Goal: Task Accomplishment & Management: Manage account settings

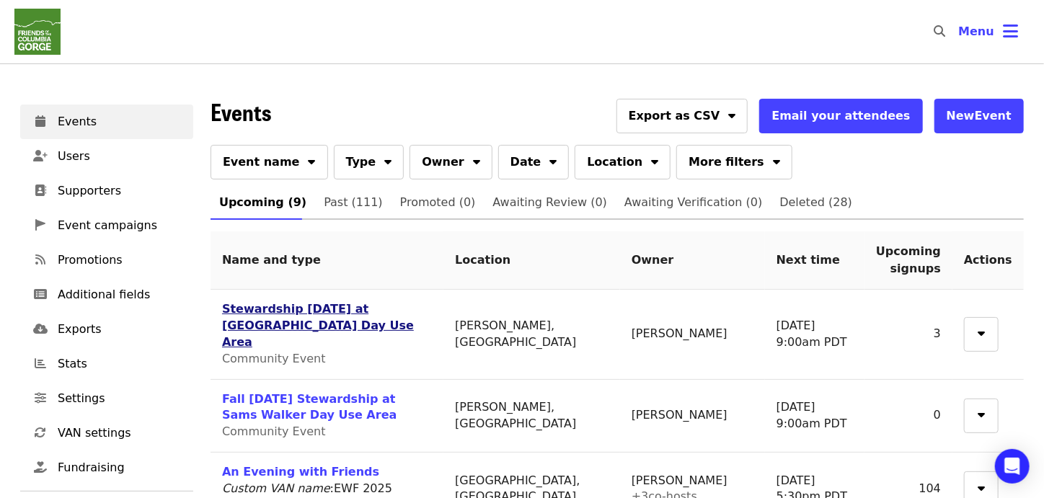
click at [315, 313] on link "Stewardship [DATE] at [GEOGRAPHIC_DATA] Day Use Area" at bounding box center [318, 325] width 192 height 47
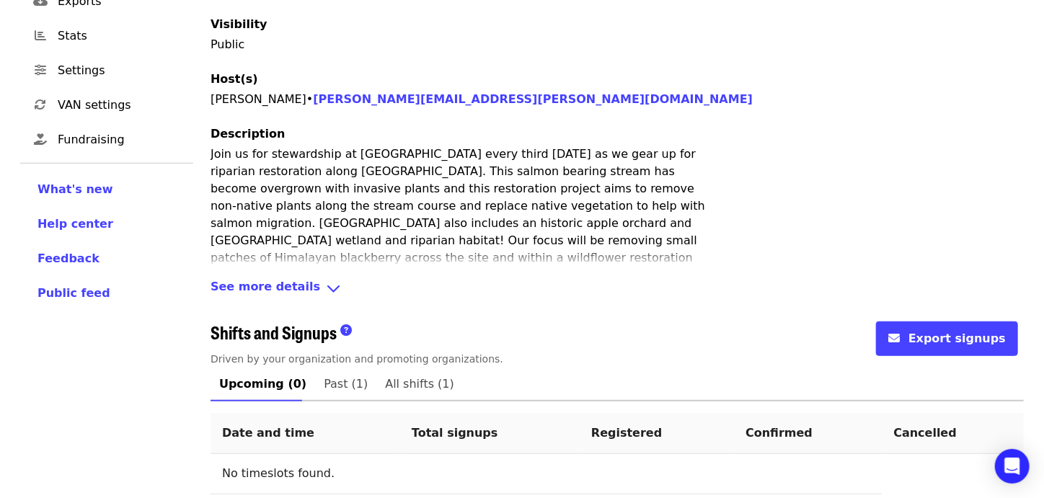
scroll to position [360, 0]
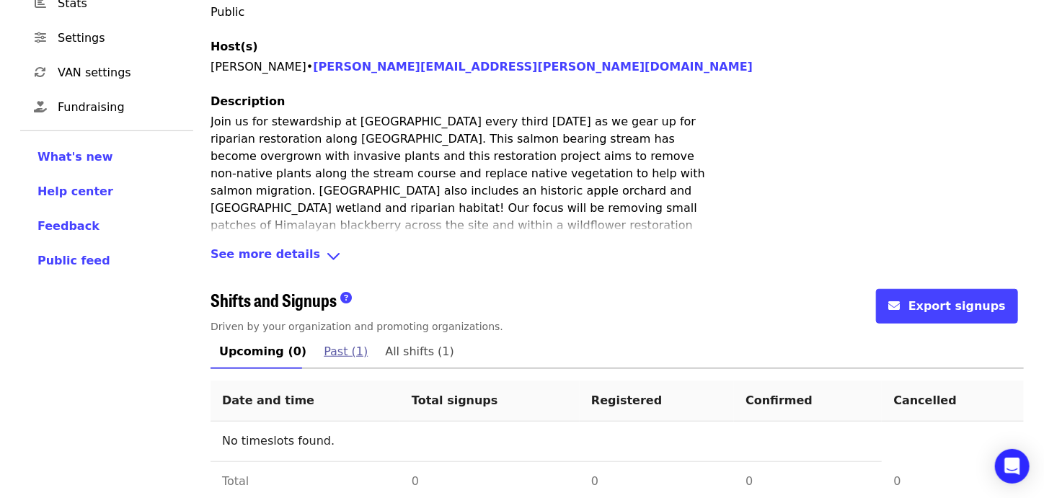
click at [324, 342] on span "Past (1)" at bounding box center [346, 352] width 44 height 20
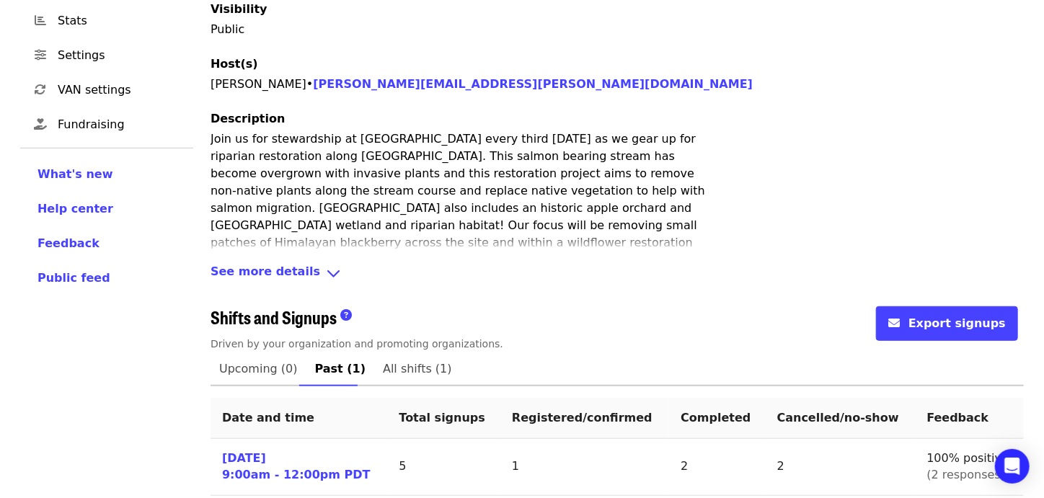
scroll to position [392, 0]
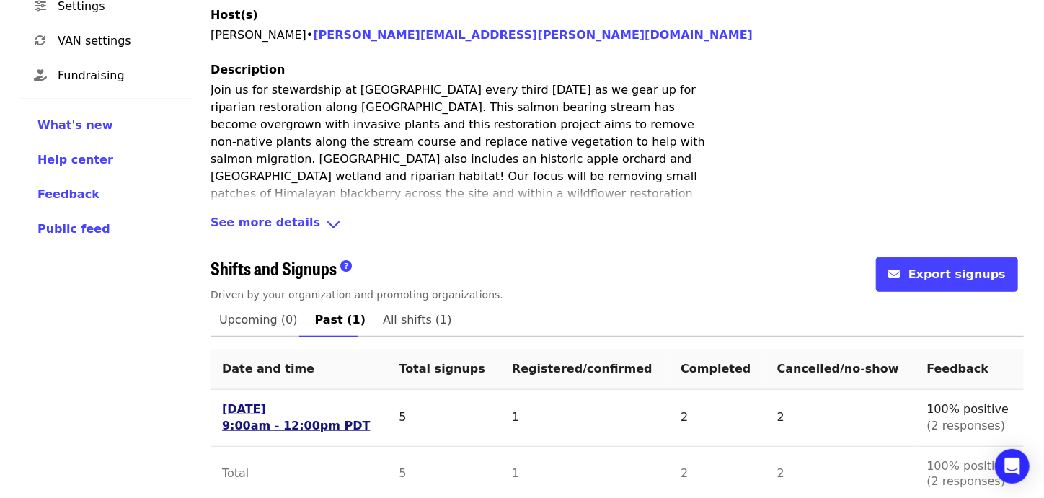
click at [238, 402] on link "[DATE] 9:00am - 12:00pm PDT" at bounding box center [296, 418] width 149 height 33
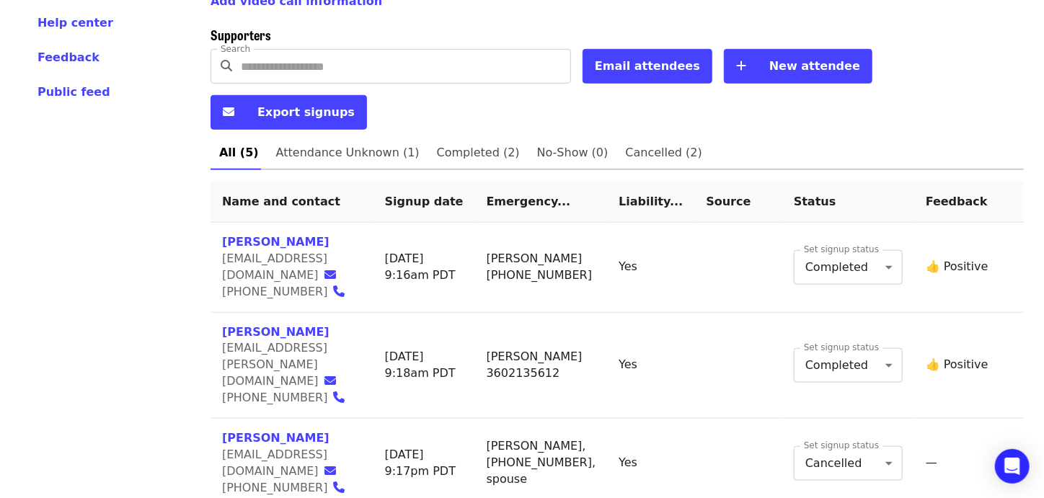
scroll to position [598, 0]
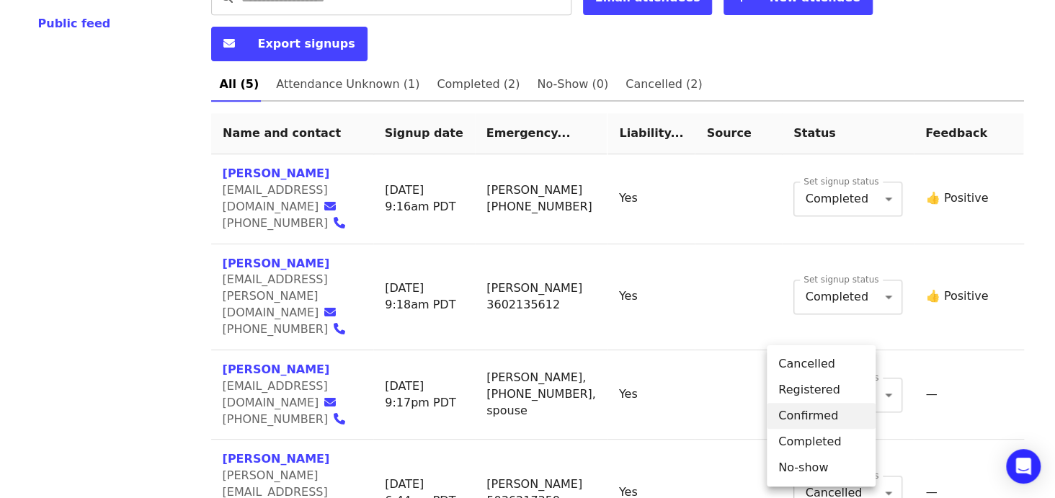
click at [859, 436] on body "Skip to content ​ Menu Events Users Supporters Event campaigns Promotions Addit…" at bounding box center [527, 29] width 1055 height 1254
click at [838, 445] on li "Completed" at bounding box center [821, 442] width 109 height 26
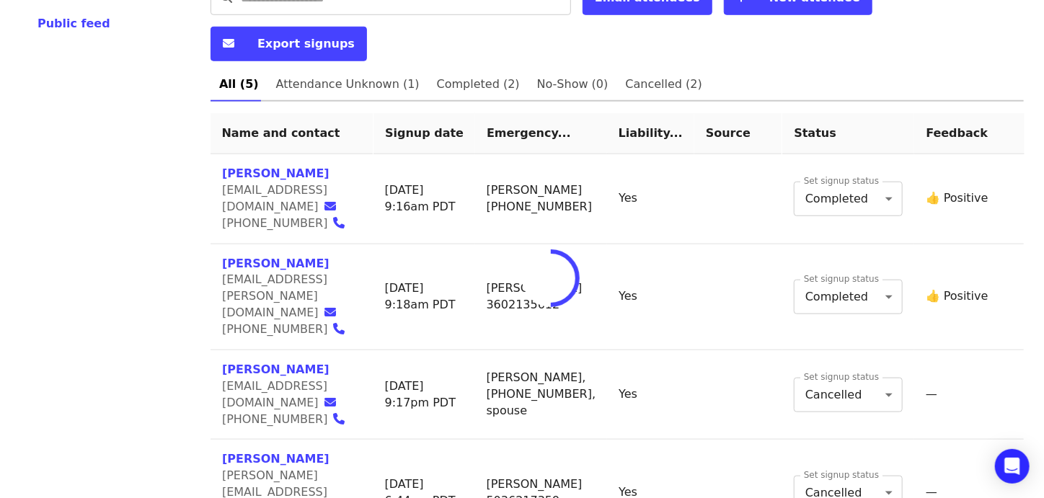
type input "*"
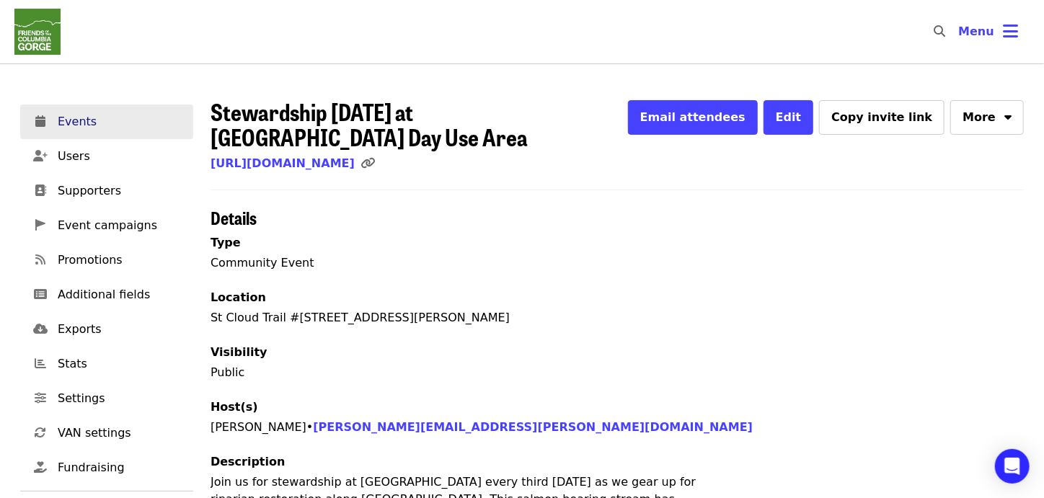
click at [71, 126] on span "Events" at bounding box center [120, 121] width 124 height 17
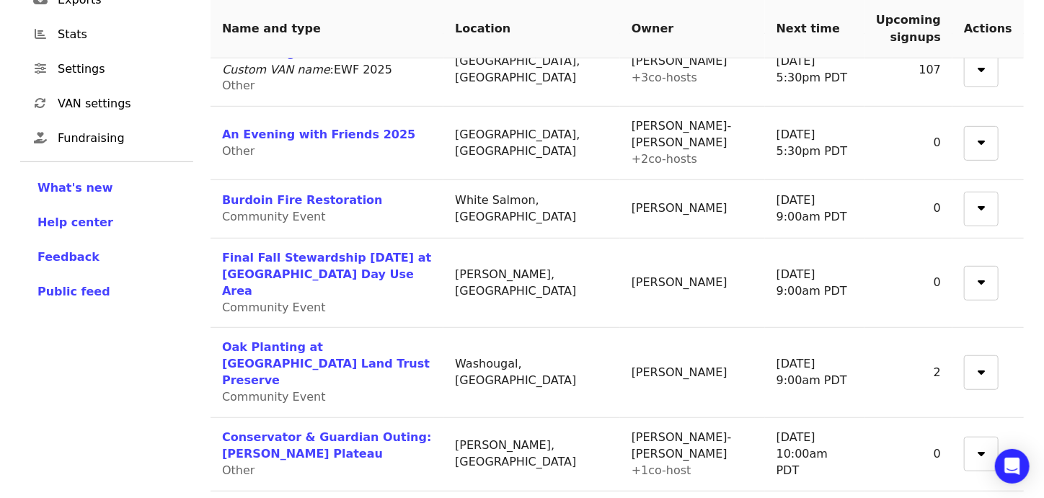
scroll to position [351, 0]
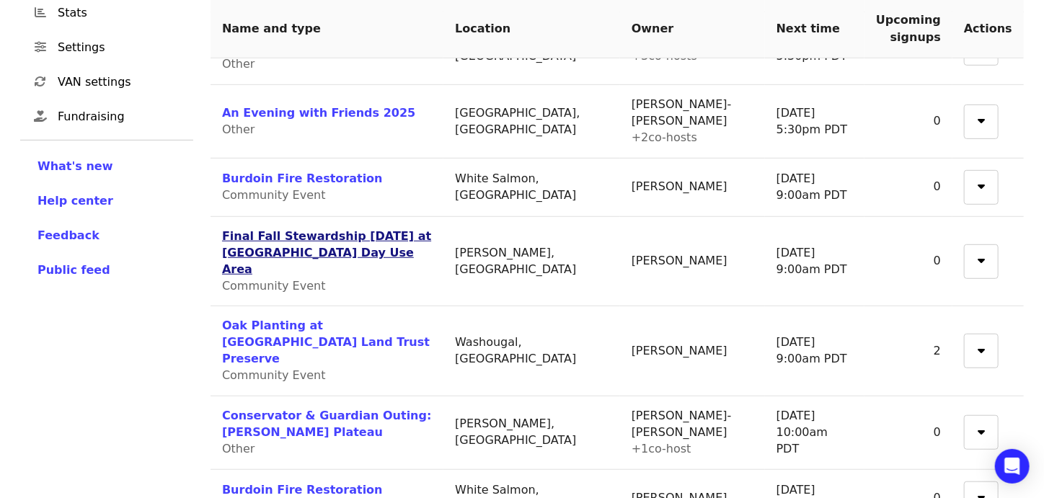
click at [390, 231] on link "Final Fall Stewardship Saturday at St. Cloud Day Use Area" at bounding box center [326, 252] width 209 height 47
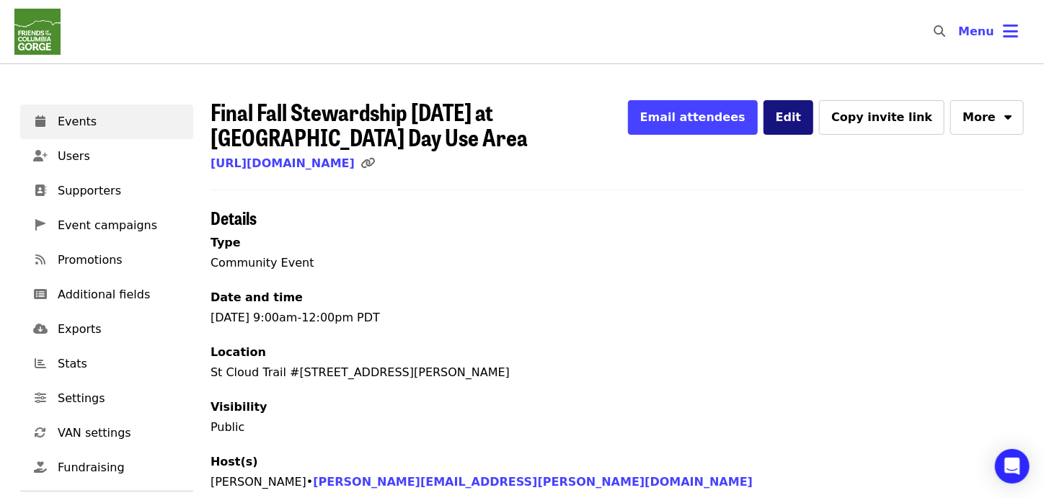
click at [802, 116] on span "Edit" at bounding box center [789, 117] width 26 height 14
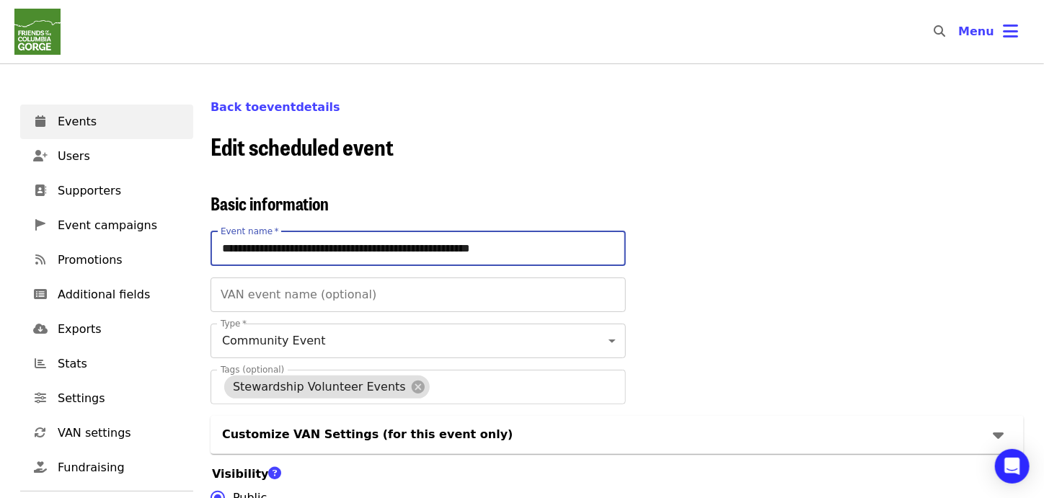
drag, startPoint x: 249, startPoint y: 245, endPoint x: 211, endPoint y: 232, distance: 40.4
click at [211, 232] on input "**********" at bounding box center [418, 248] width 415 height 35
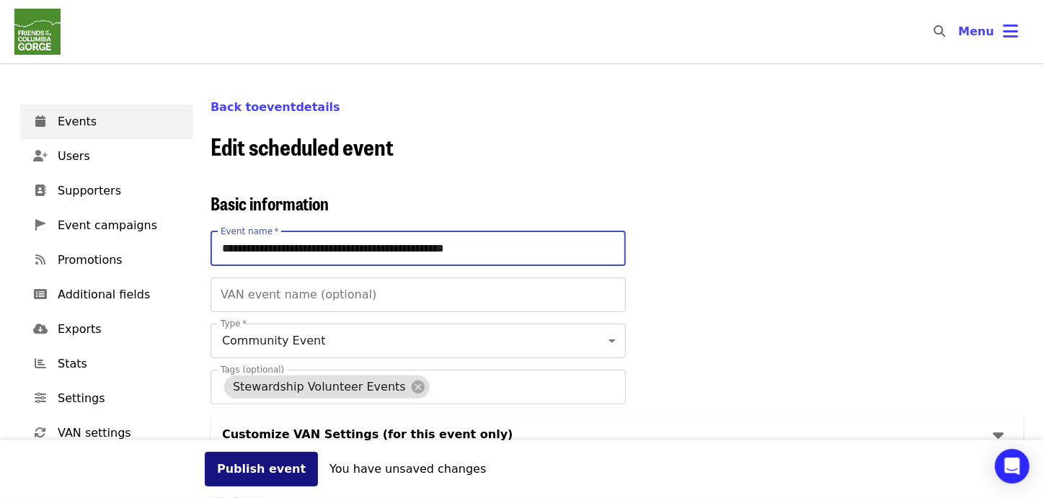
type input "**********"
click at [271, 466] on button "Publish event" at bounding box center [261, 469] width 113 height 35
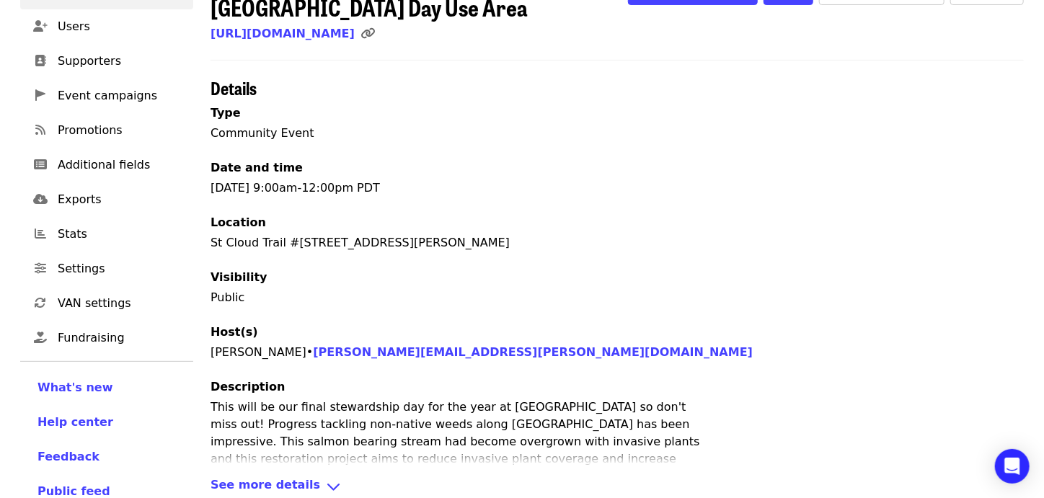
scroll to position [38, 0]
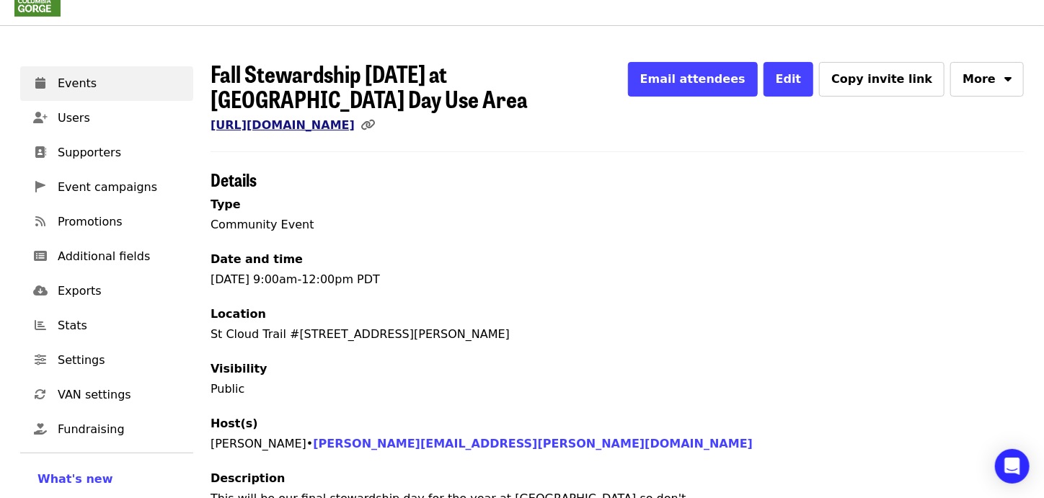
click at [355, 123] on link "https://www.mobilize.us/gorgefriends/event/847349/" at bounding box center [283, 125] width 144 height 14
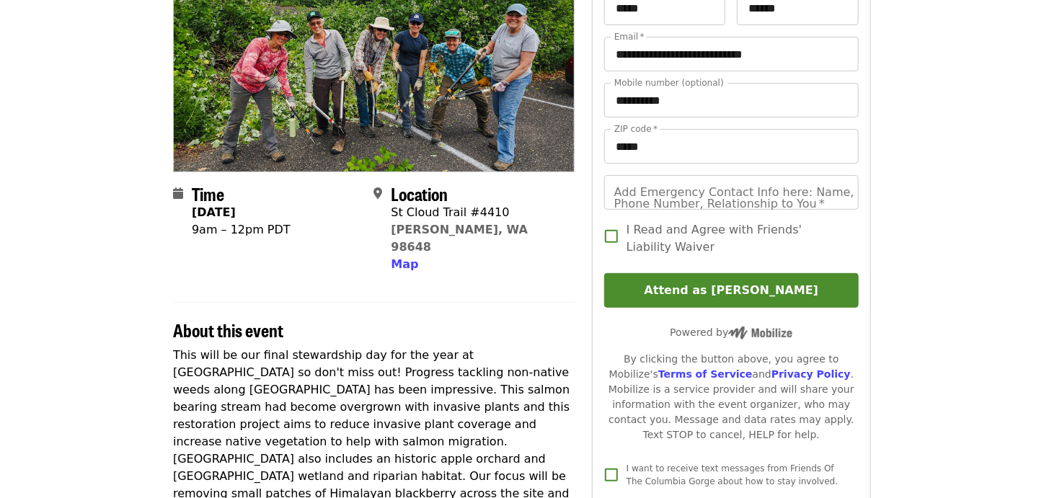
scroll to position [71, 0]
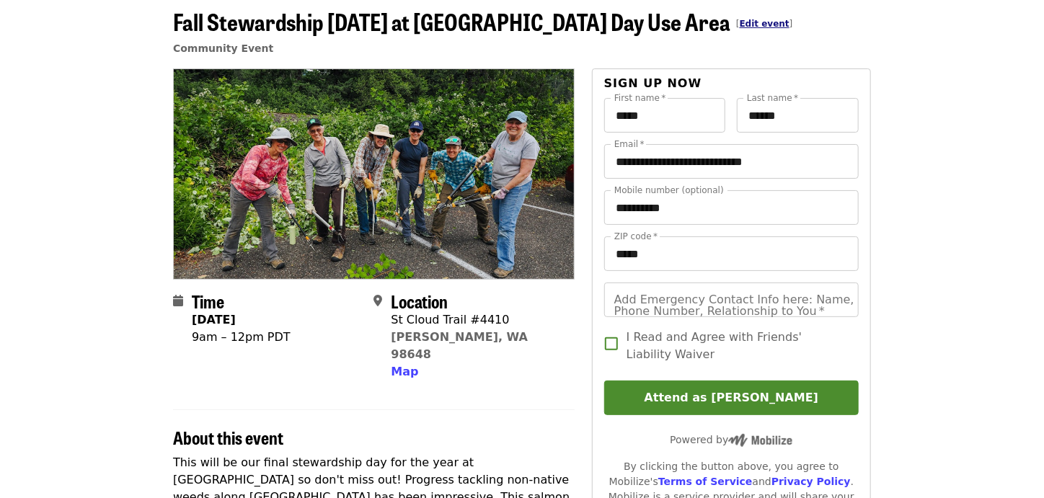
click at [740, 24] on link "Edit event" at bounding box center [765, 24] width 50 height 10
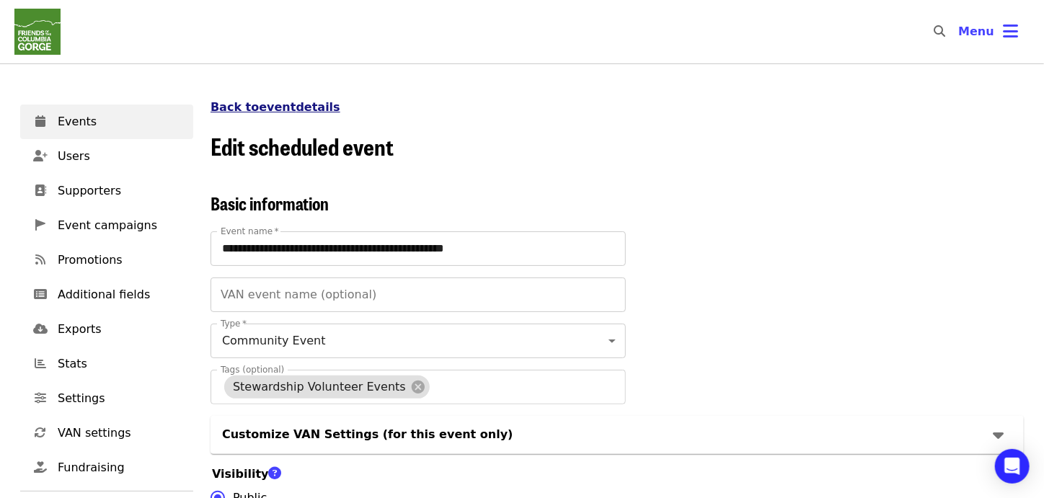
click at [298, 105] on link "Back to event details" at bounding box center [276, 107] width 130 height 14
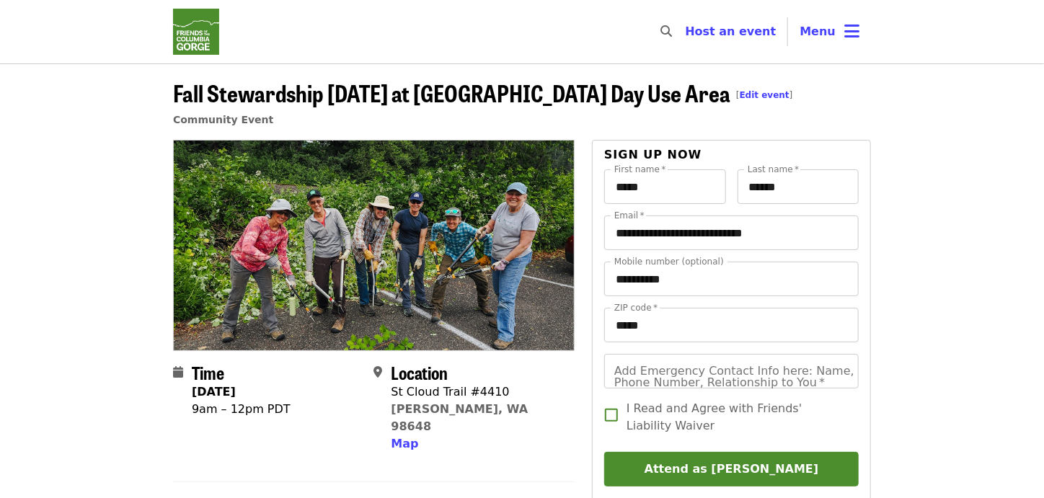
scroll to position [71, 0]
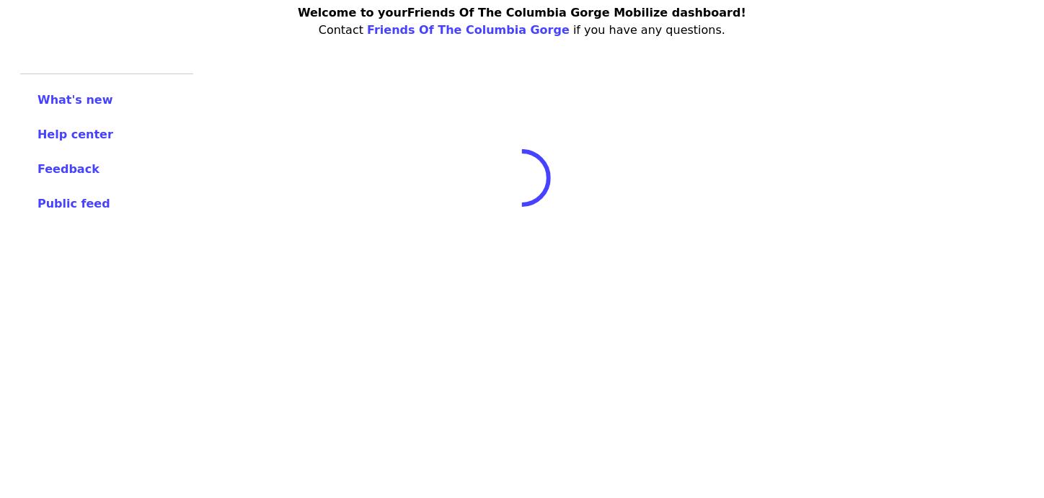
scroll to position [38, 0]
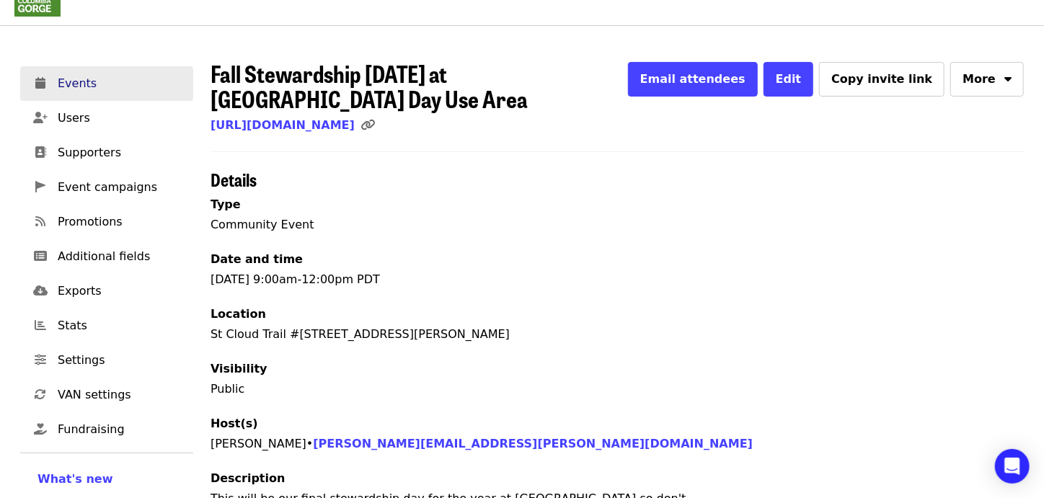
click at [87, 80] on span "Events" at bounding box center [120, 83] width 124 height 17
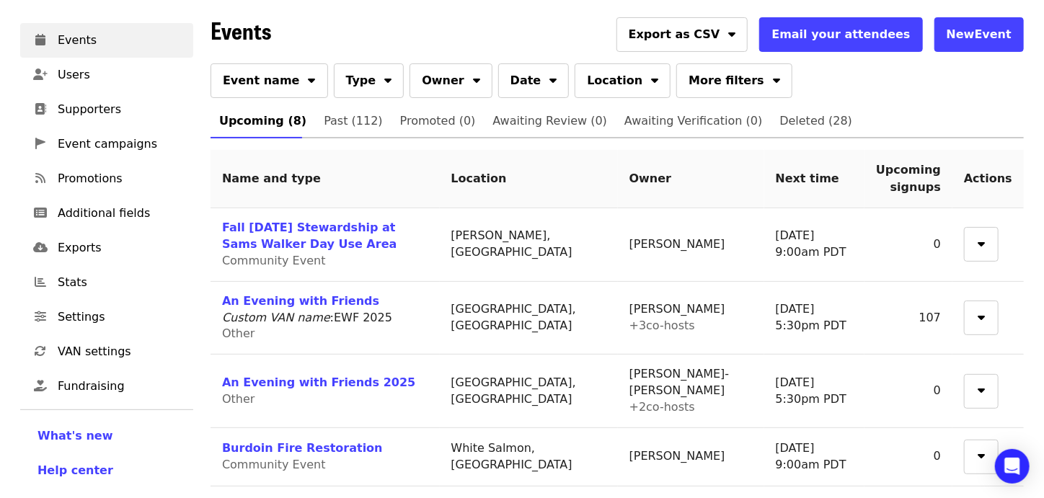
scroll to position [71, 0]
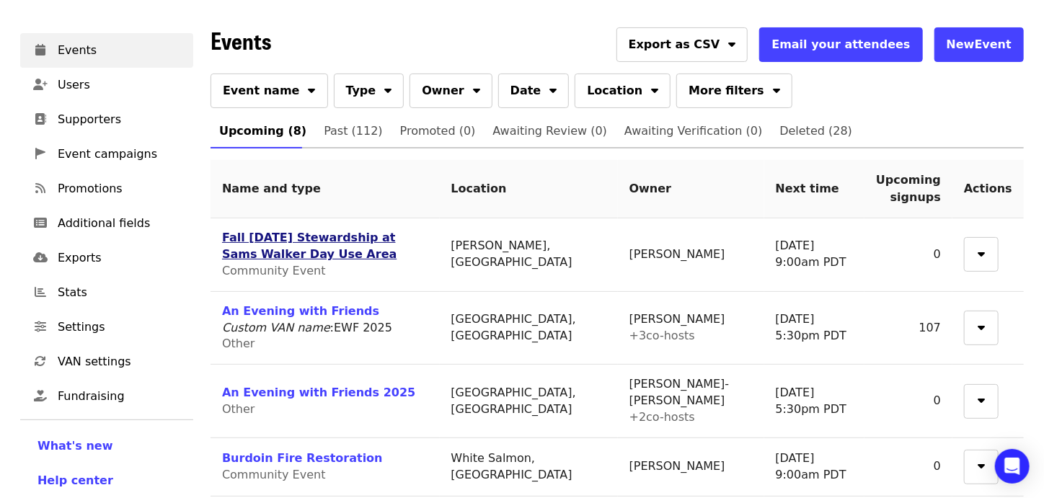
click at [378, 240] on link "Fall Saturday Stewardship at Sams Walker Day Use Area" at bounding box center [309, 246] width 174 height 30
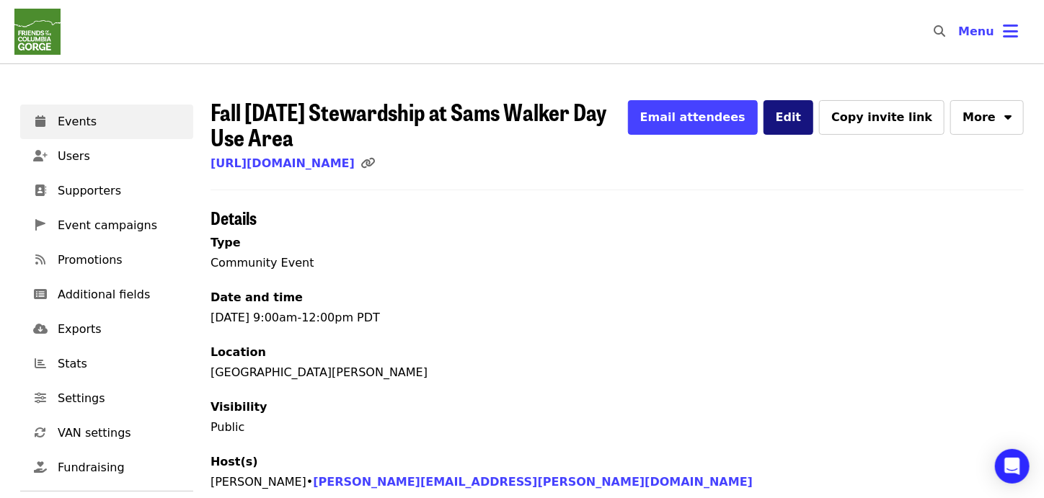
click at [802, 122] on span "Edit" at bounding box center [789, 117] width 26 height 14
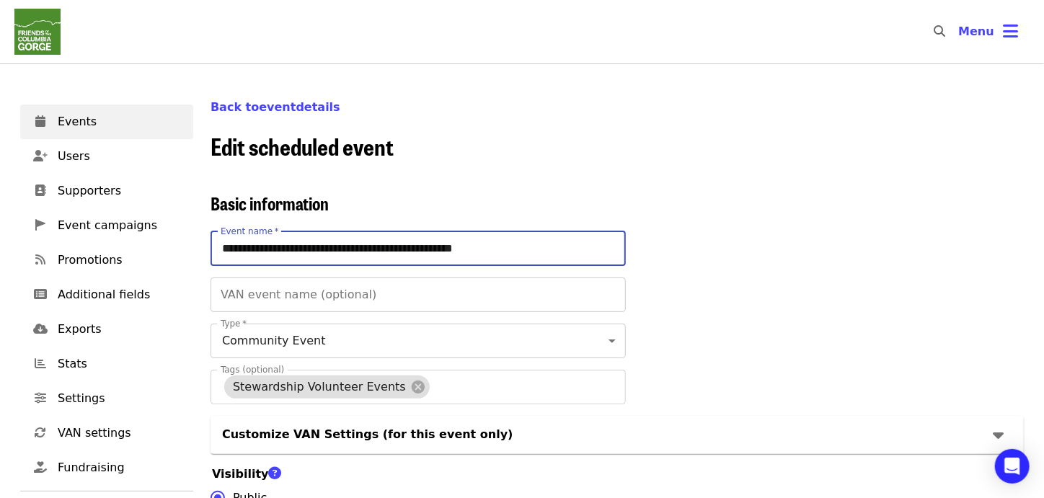
drag, startPoint x: 289, startPoint y: 249, endPoint x: 242, endPoint y: 244, distance: 47.1
click at [242, 244] on input "**********" at bounding box center [418, 248] width 415 height 35
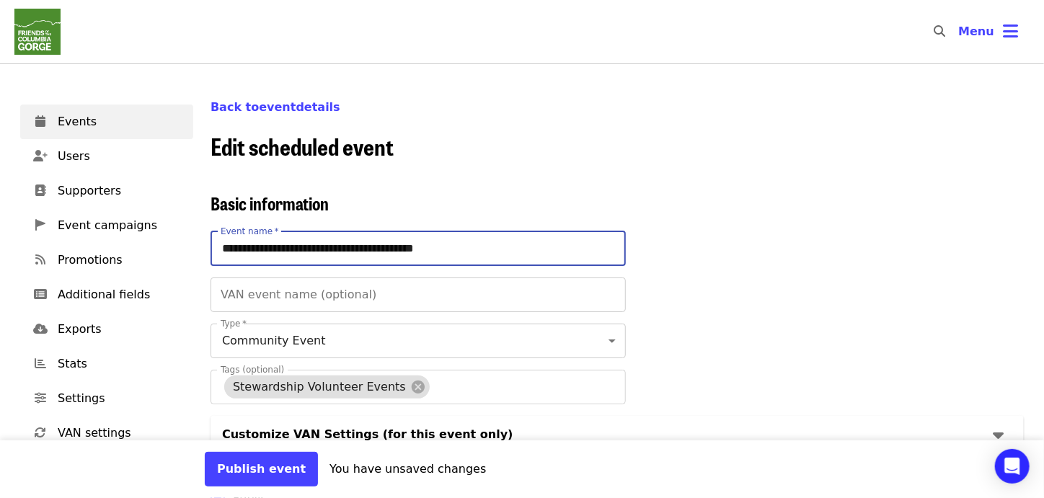
click at [308, 242] on input "**********" at bounding box center [418, 248] width 415 height 35
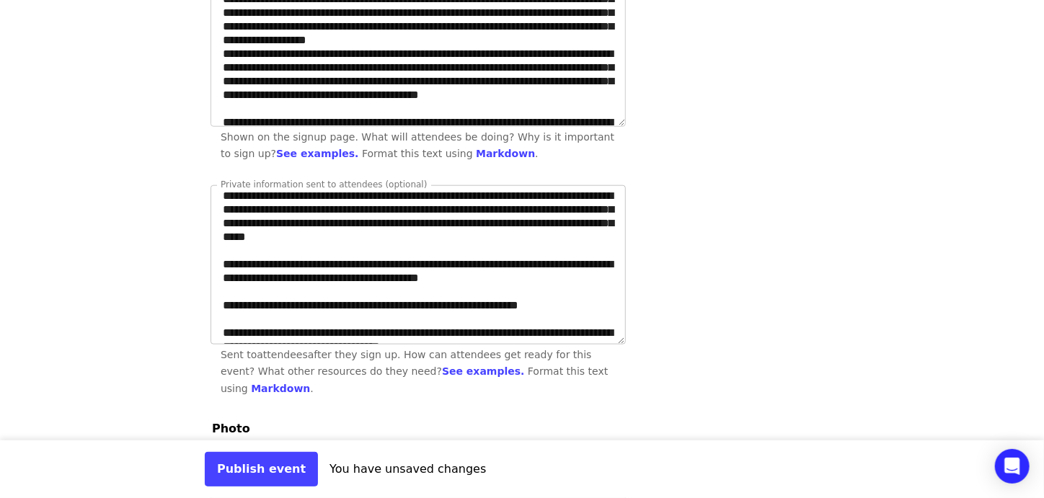
scroll to position [71, 0]
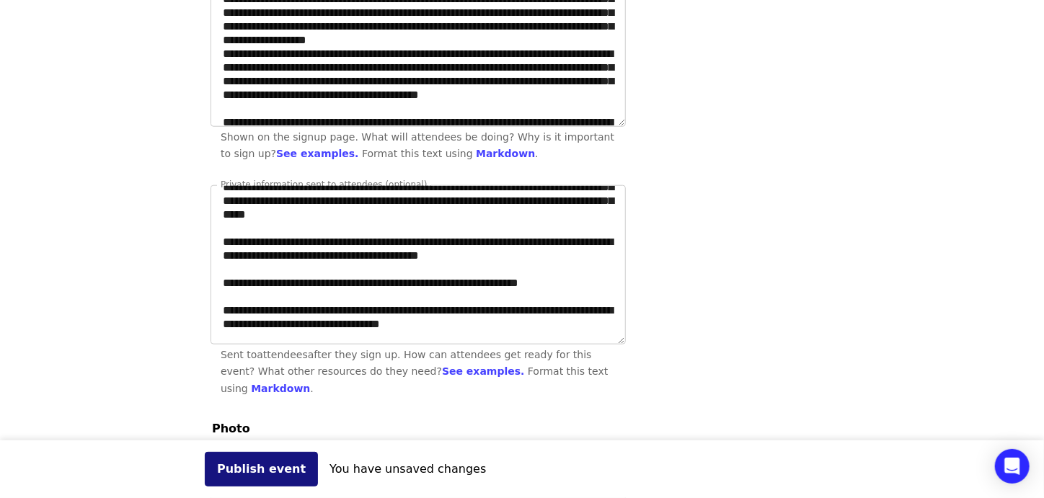
type input "**********"
click at [231, 474] on button "Publish event" at bounding box center [261, 469] width 113 height 35
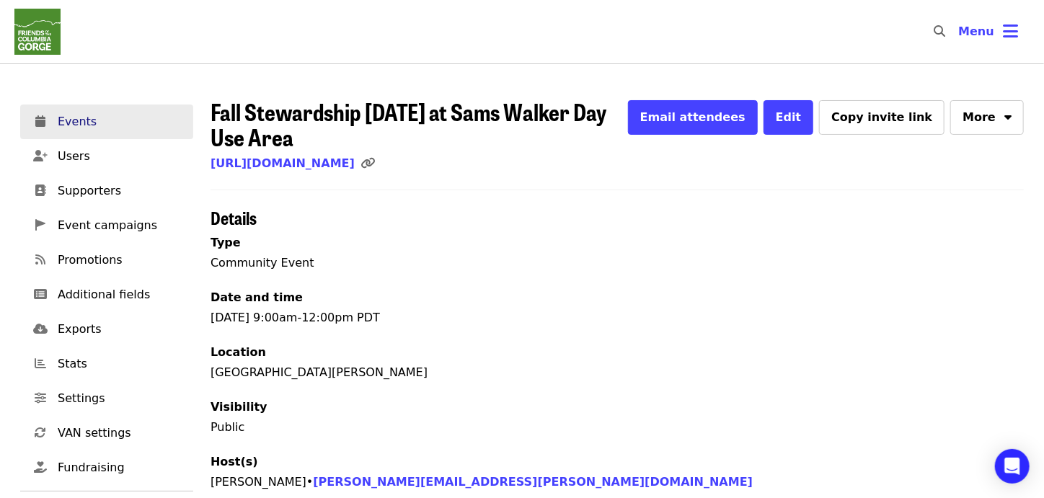
click at [92, 118] on span "Events" at bounding box center [120, 121] width 124 height 17
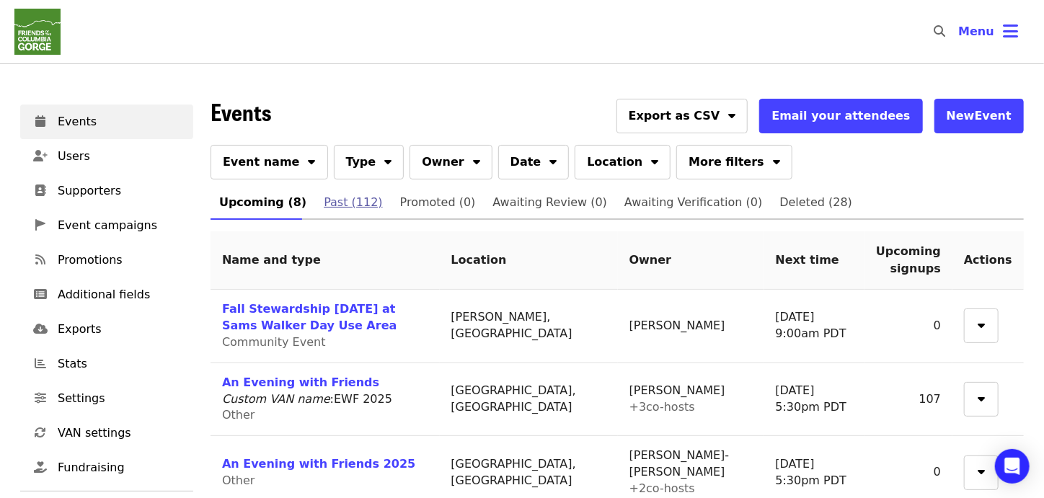
click at [340, 203] on span "Past (112)" at bounding box center [353, 202] width 58 height 20
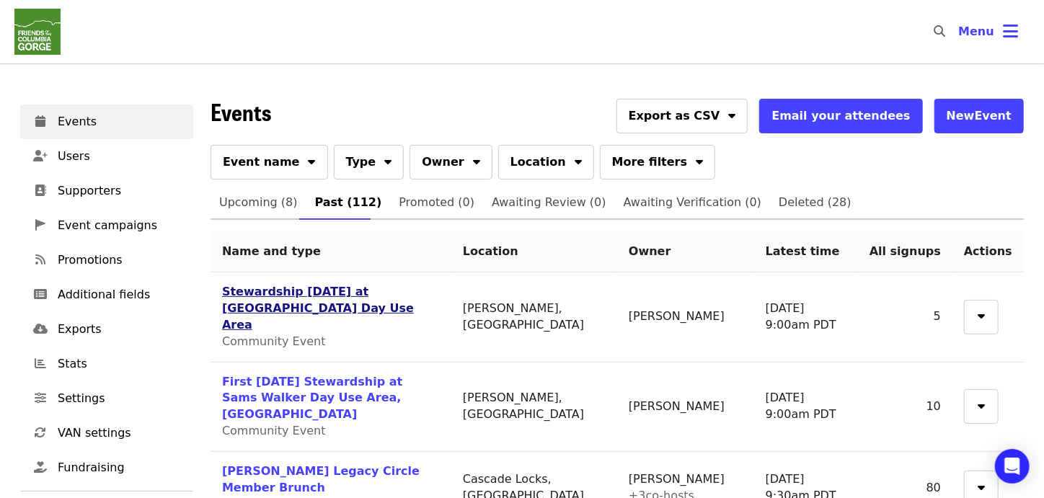
click at [362, 291] on link "Stewardship Saturday at St. Cloud Day Use Area" at bounding box center [318, 308] width 192 height 47
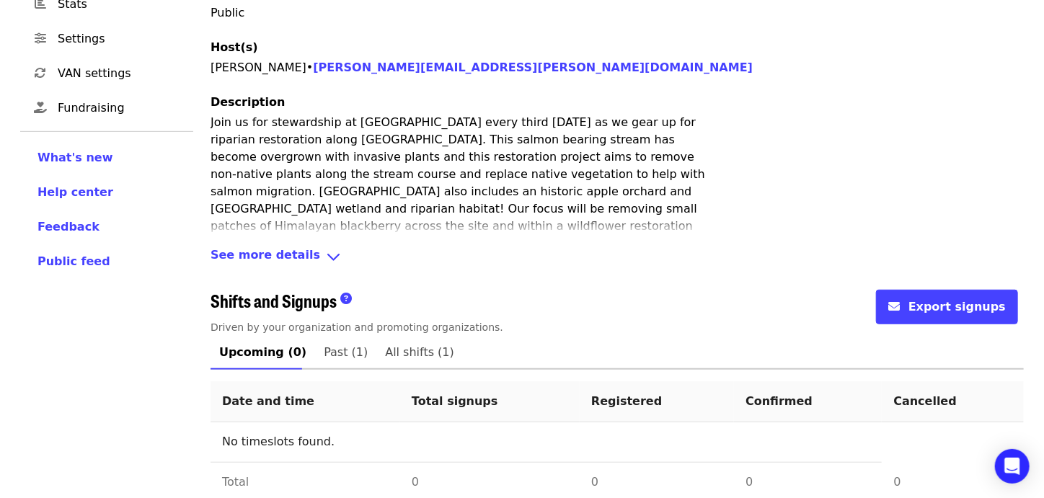
scroll to position [360, 0]
click at [324, 342] on span "Past (1)" at bounding box center [346, 352] width 44 height 20
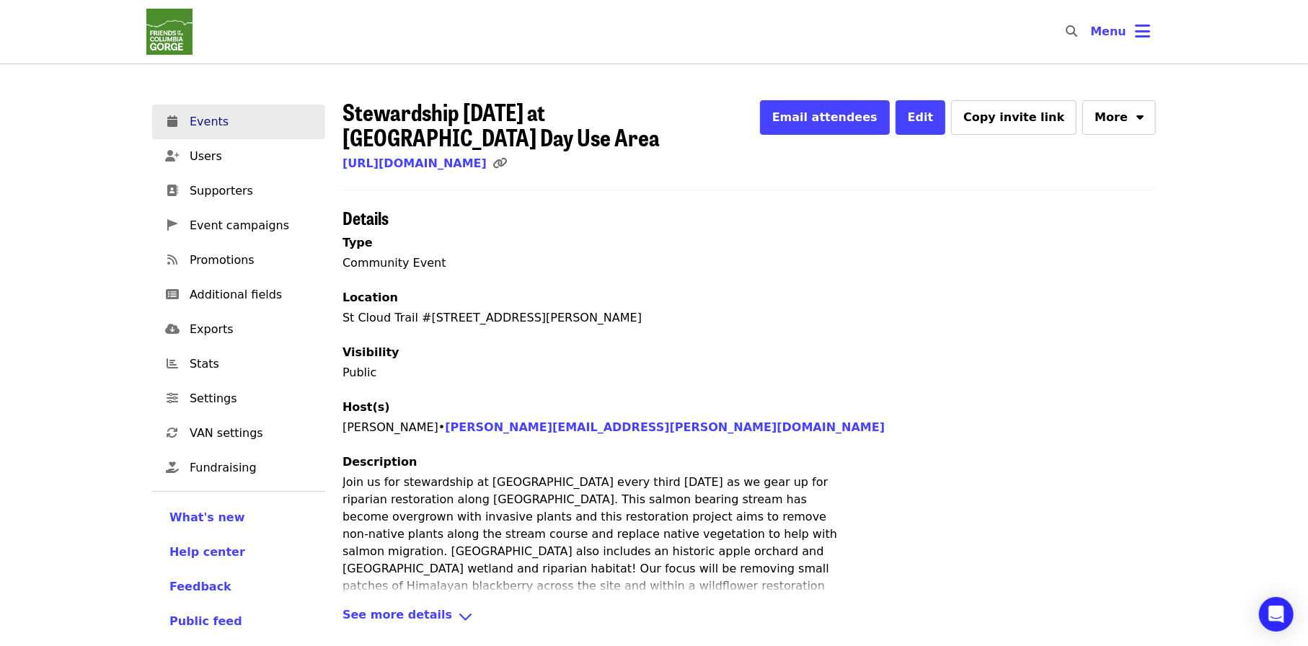
click at [245, 129] on span "Events" at bounding box center [252, 121] width 124 height 17
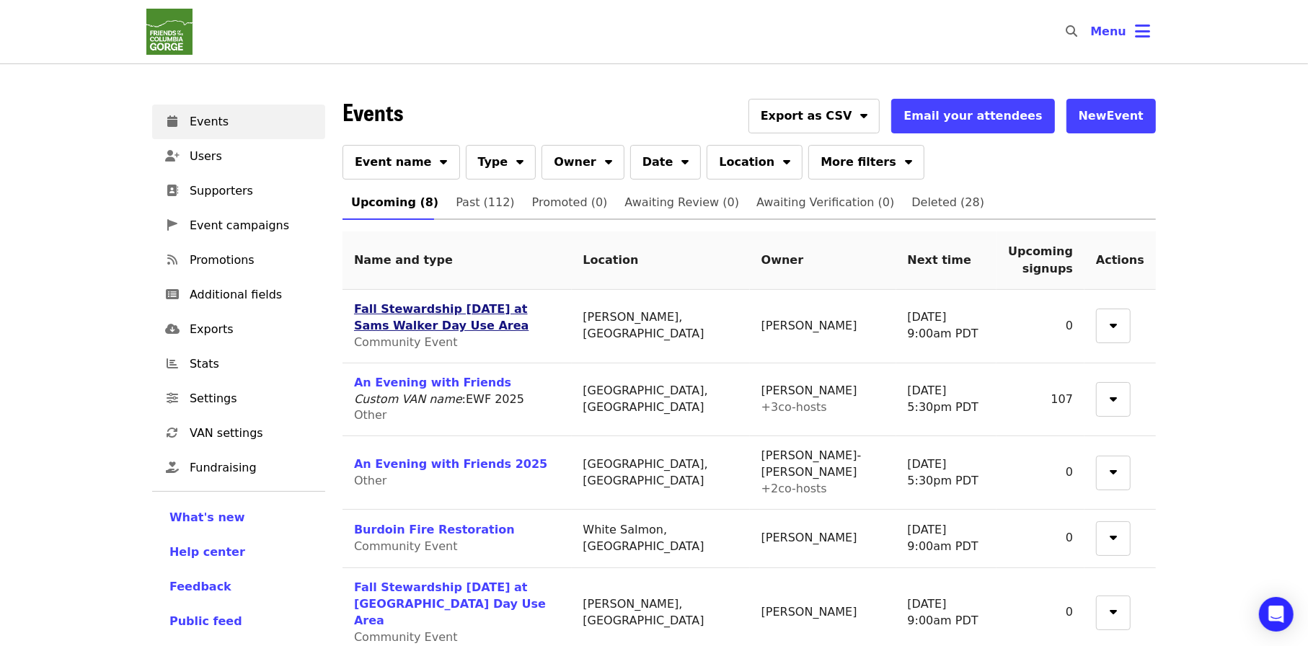
click at [528, 310] on link "Fall Stewardship [DATE] at Sams Walker Day Use Area" at bounding box center [441, 317] width 174 height 30
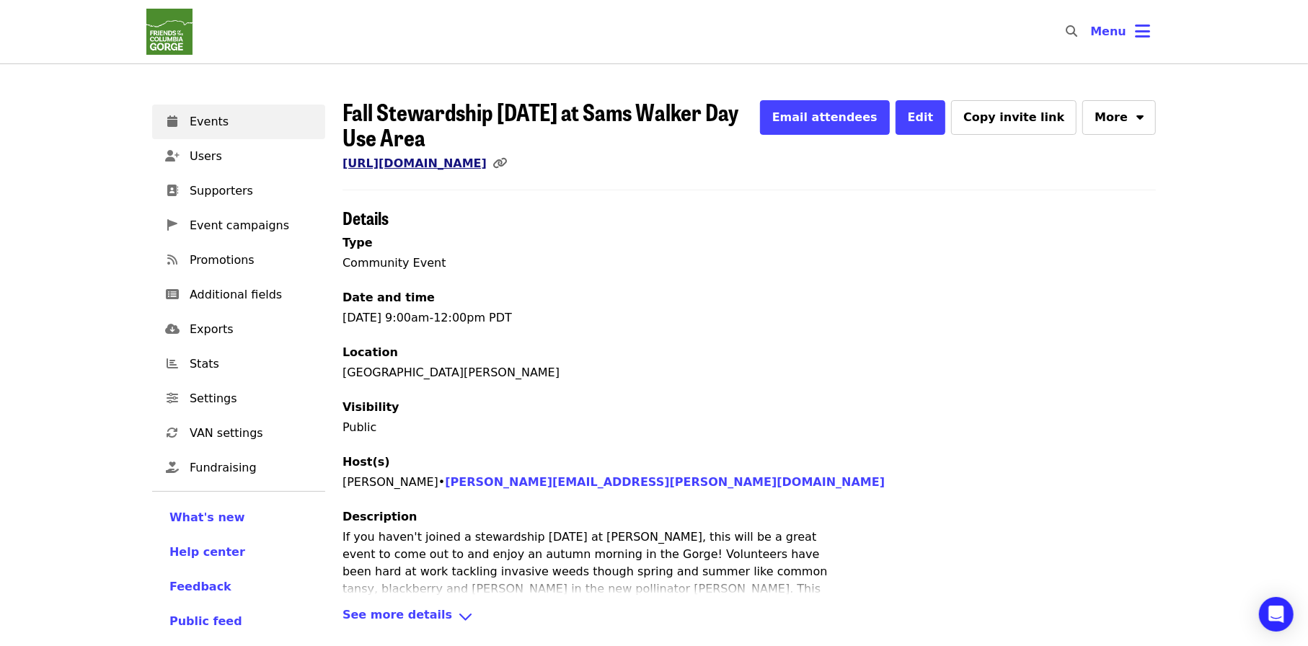
click at [487, 157] on link "https://www.mobilize.us/gorgefriends/event/847359/" at bounding box center [414, 163] width 144 height 14
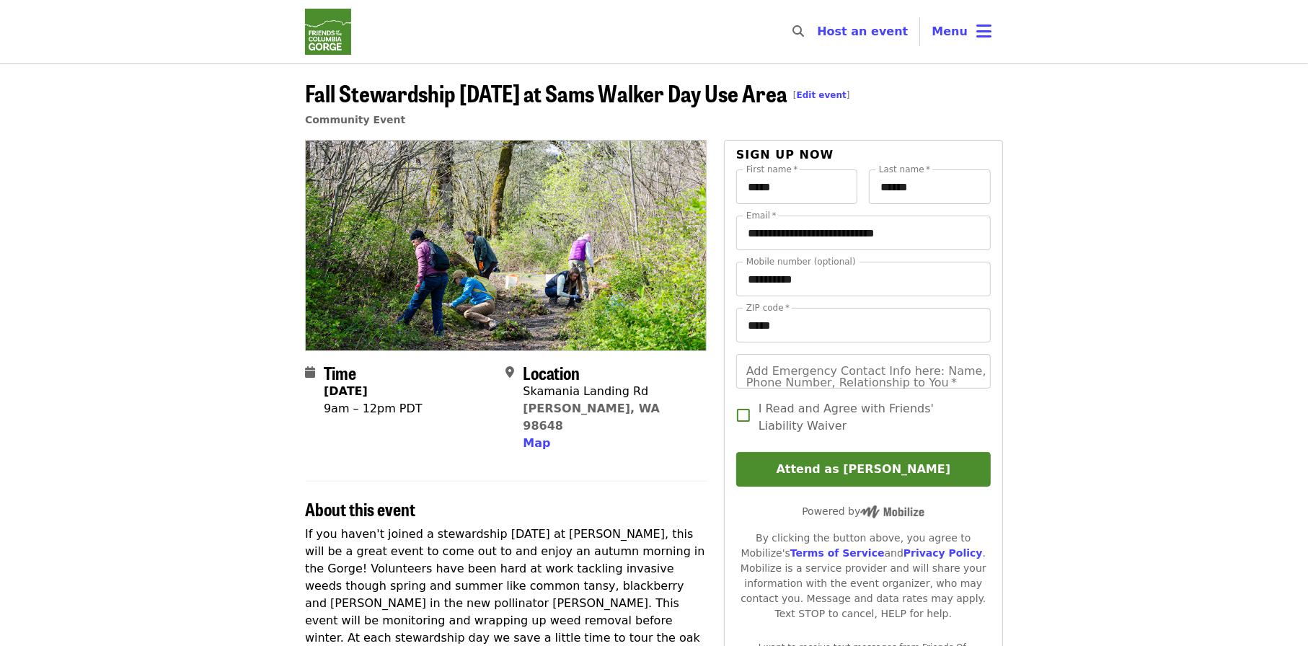
scroll to position [72, 0]
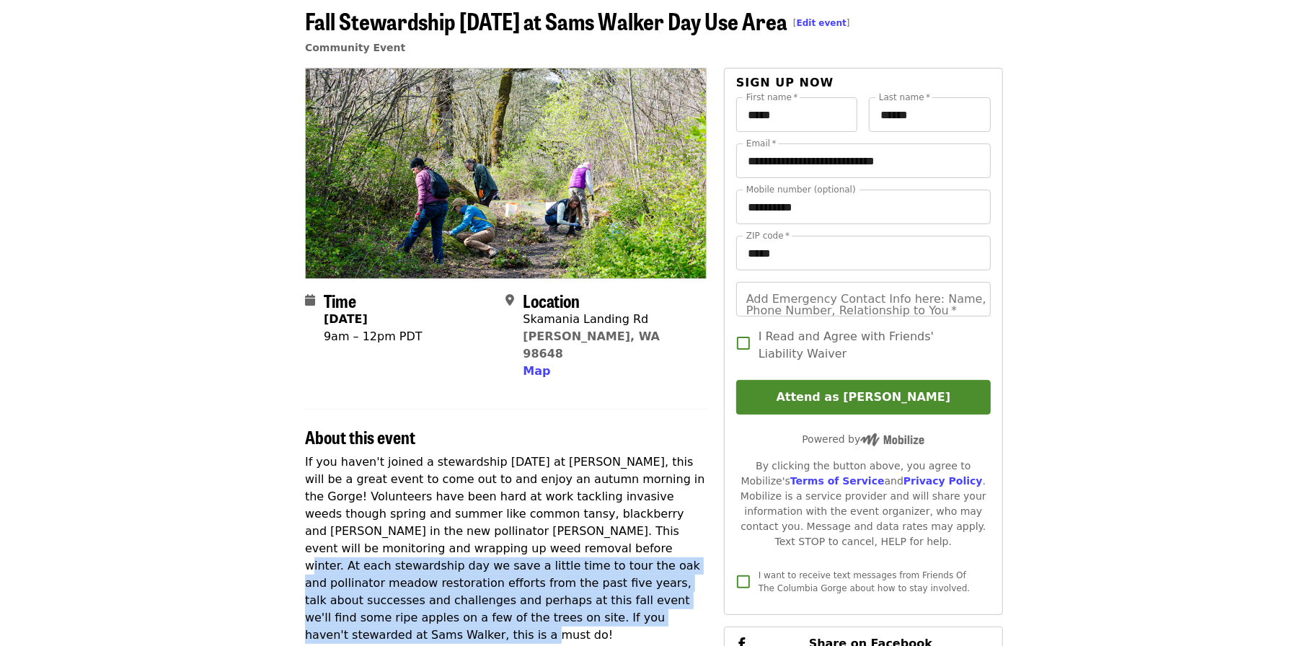
drag, startPoint x: 380, startPoint y: 532, endPoint x: 447, endPoint y: 598, distance: 93.8
click at [447, 497] on p "If you haven't joined a stewardship [DATE] at [PERSON_NAME], this will be a gre…" at bounding box center [506, 548] width 402 height 190
copy p "At each stewardship day we save a little time to tour the oak and pollinator me…"
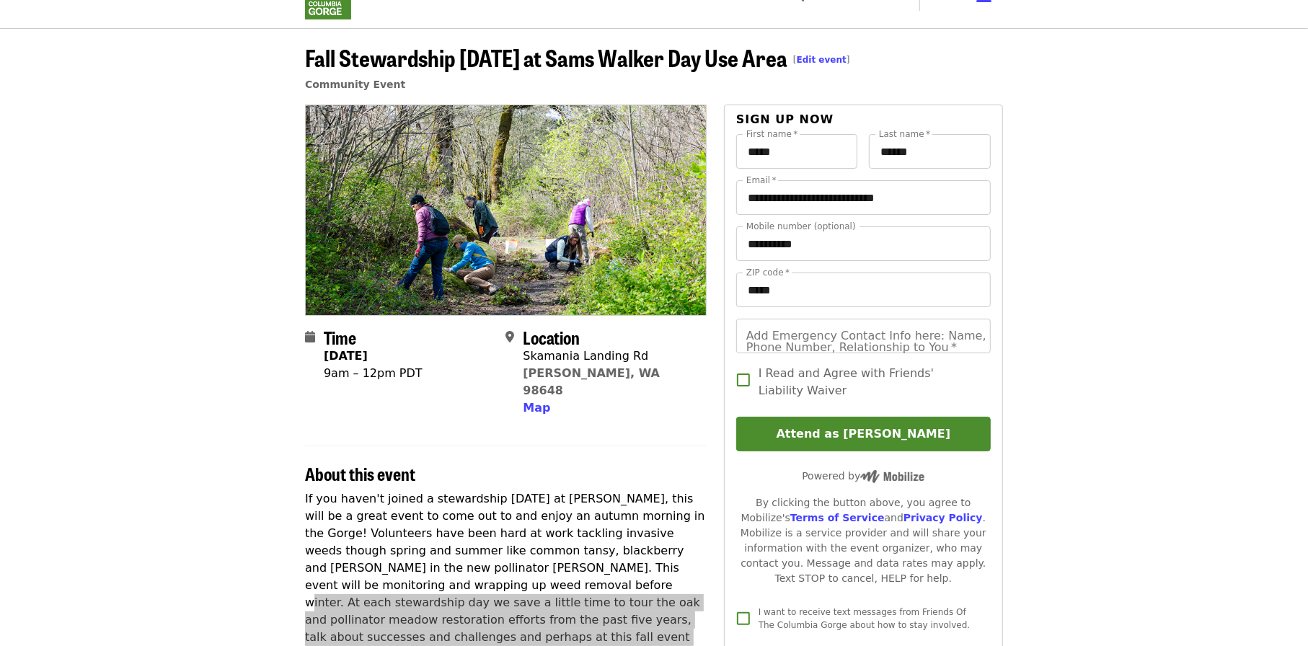
scroll to position [0, 0]
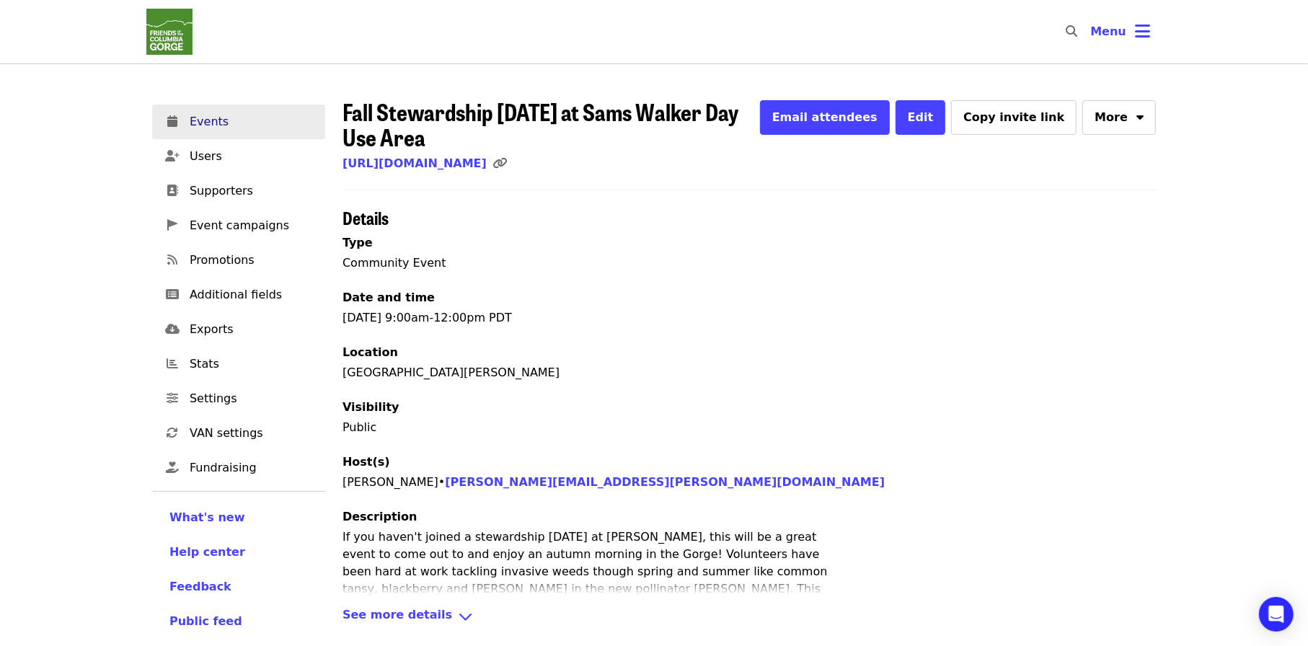
click at [224, 125] on span "Events" at bounding box center [252, 121] width 124 height 17
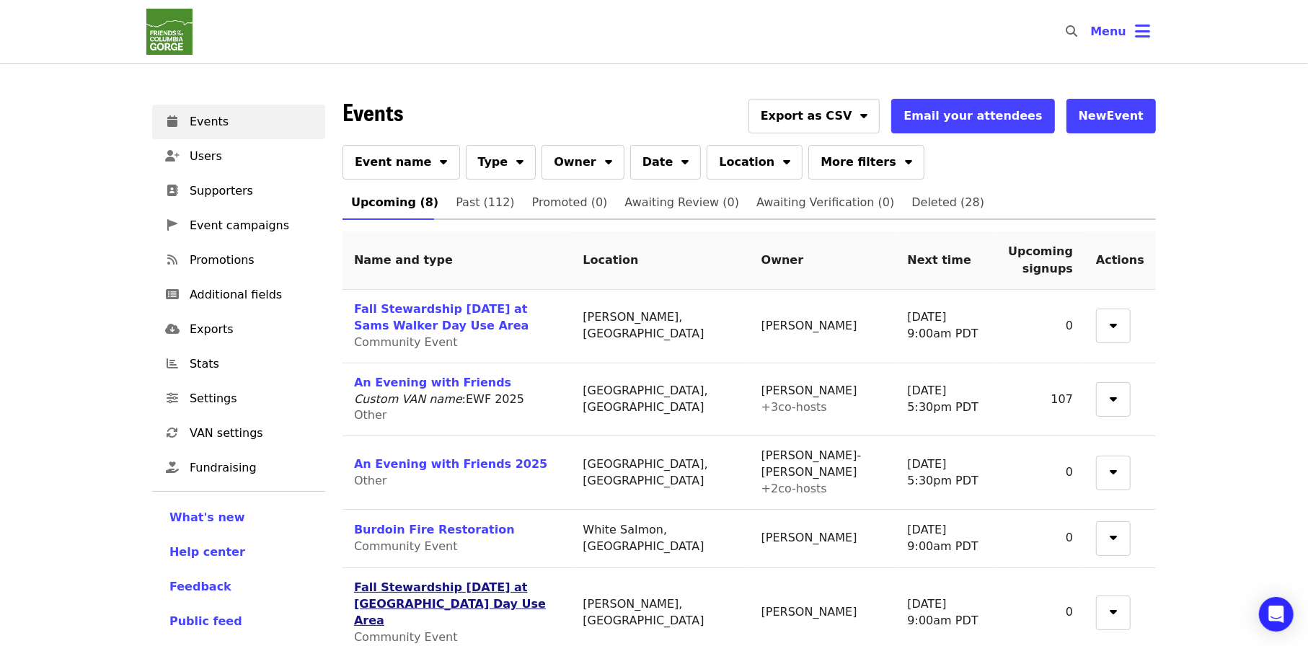
click at [467, 497] on link "Fall Stewardship Saturday at St. Cloud Day Use Area" at bounding box center [450, 603] width 192 height 47
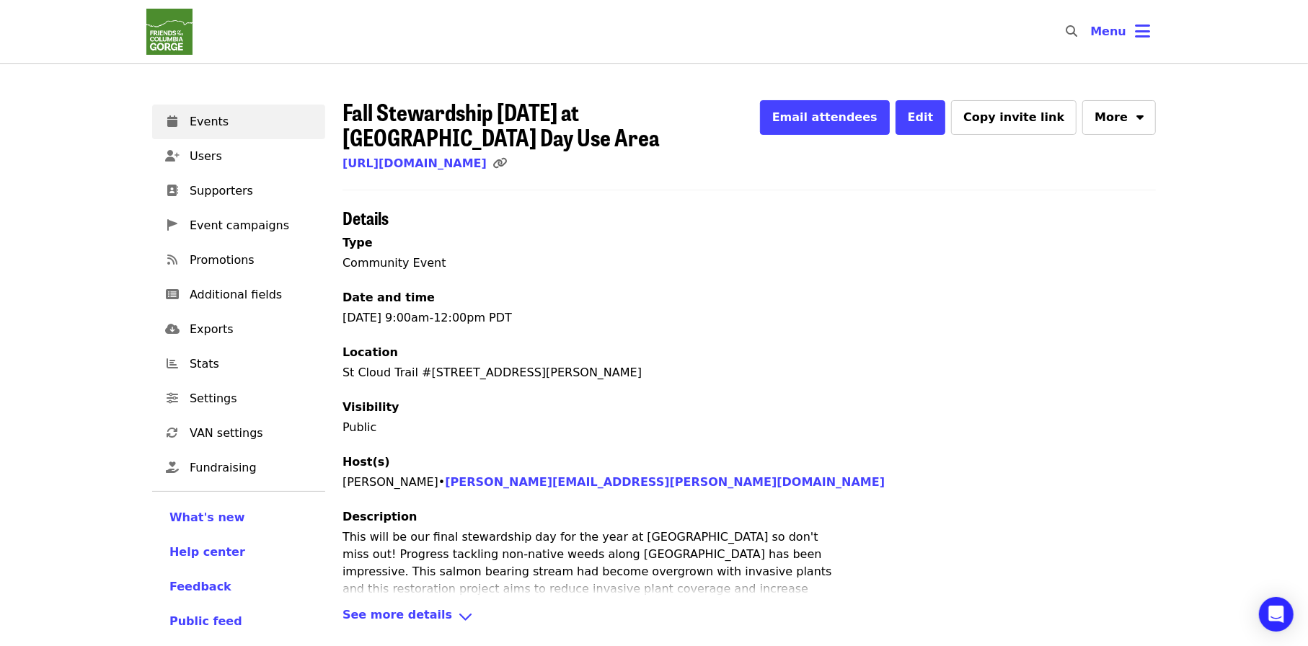
scroll to position [144, 0]
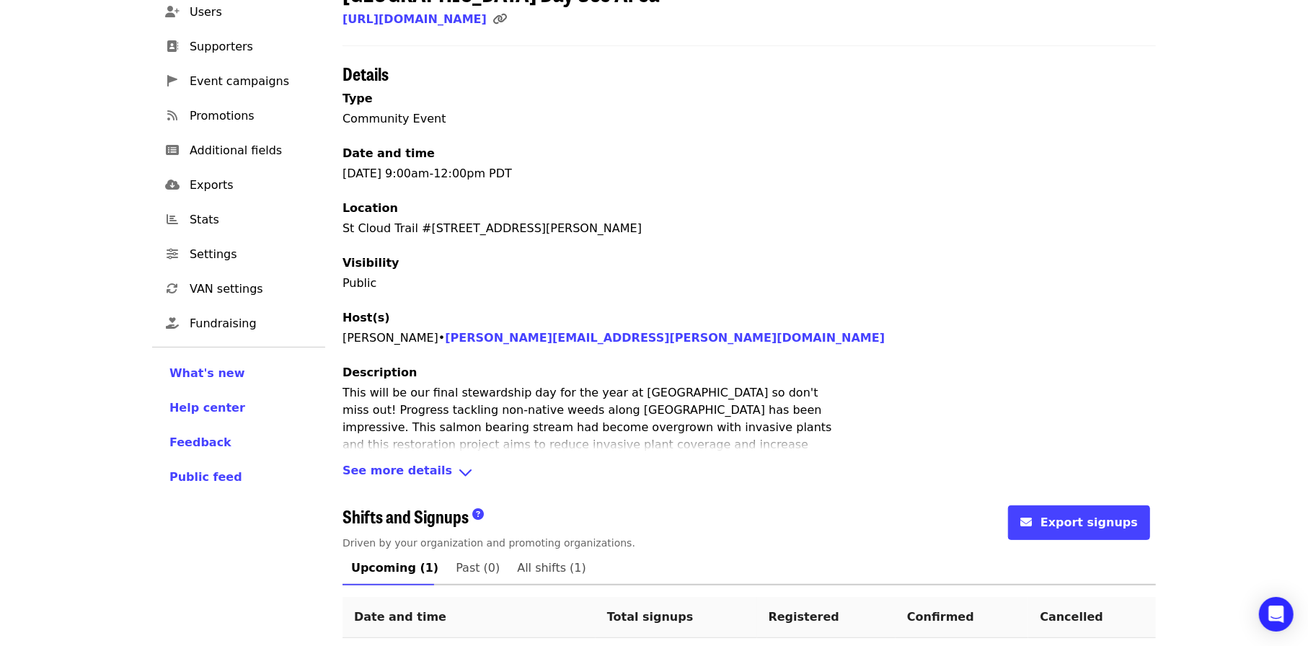
click at [430, 474] on span "See more details" at bounding box center [397, 472] width 110 height 21
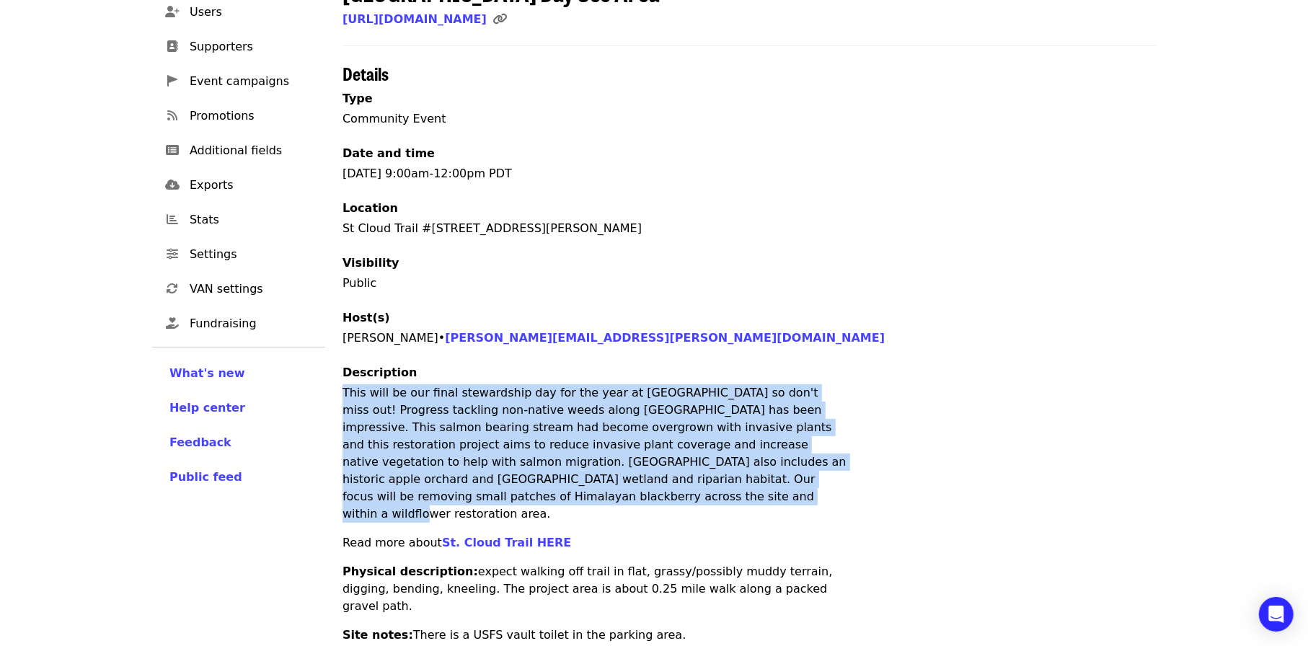
drag, startPoint x: 344, startPoint y: 390, endPoint x: 807, endPoint y: 479, distance: 472.1
click at [820, 471] on p "This will be our final stewardship day for the year at St. Cloud so don't miss …" at bounding box center [594, 453] width 505 height 138
copy p "This will be our final stewardship day for the year at St. Cloud so don't miss …"
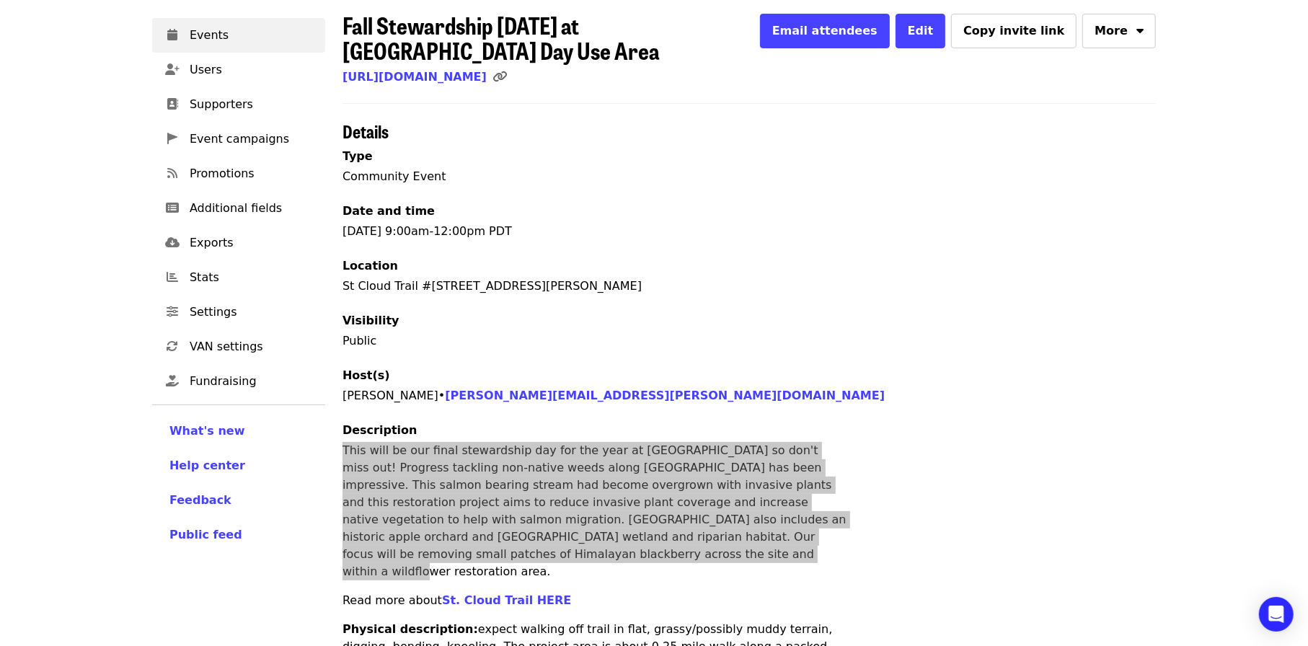
scroll to position [0, 0]
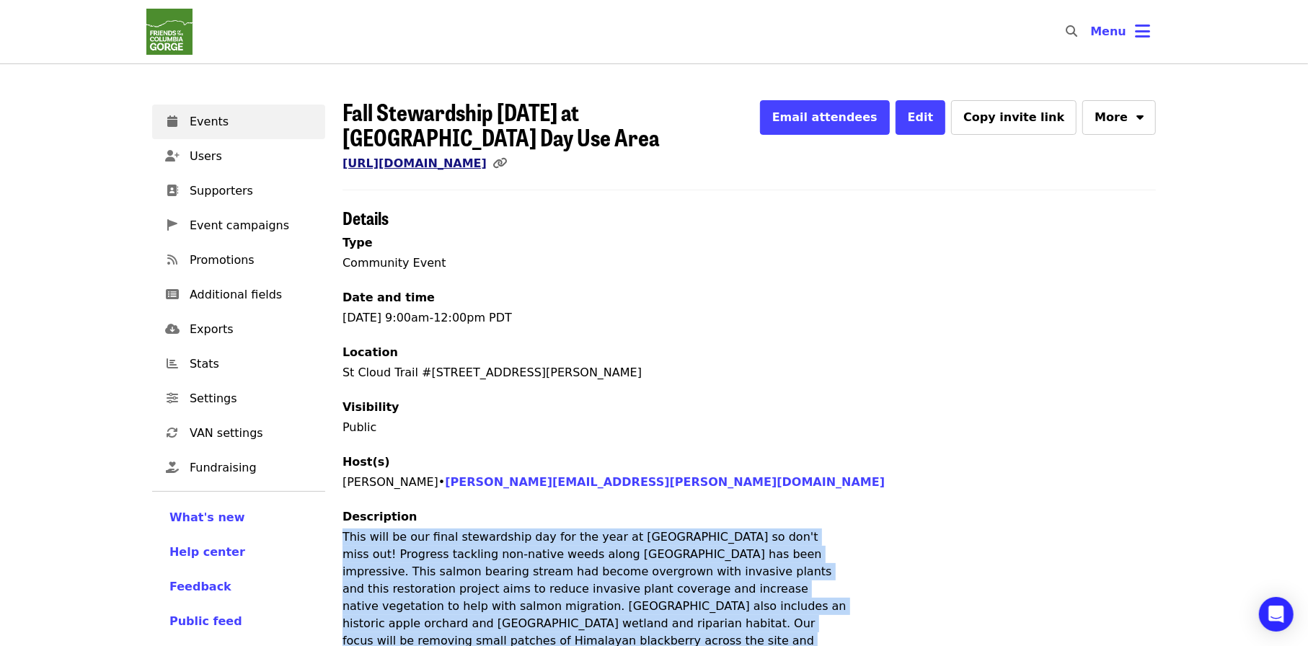
click at [487, 166] on link "https://www.mobilize.us/gorgefriends/event/847349/" at bounding box center [414, 163] width 144 height 14
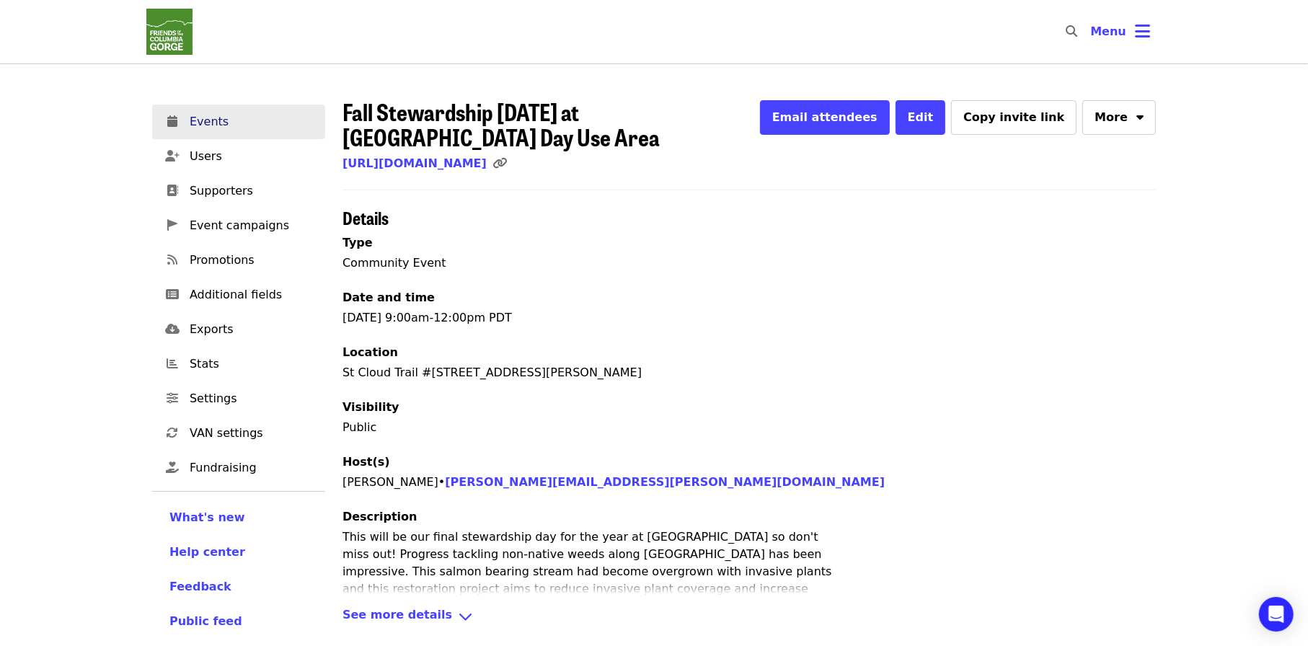
click at [217, 118] on span "Events" at bounding box center [252, 121] width 124 height 17
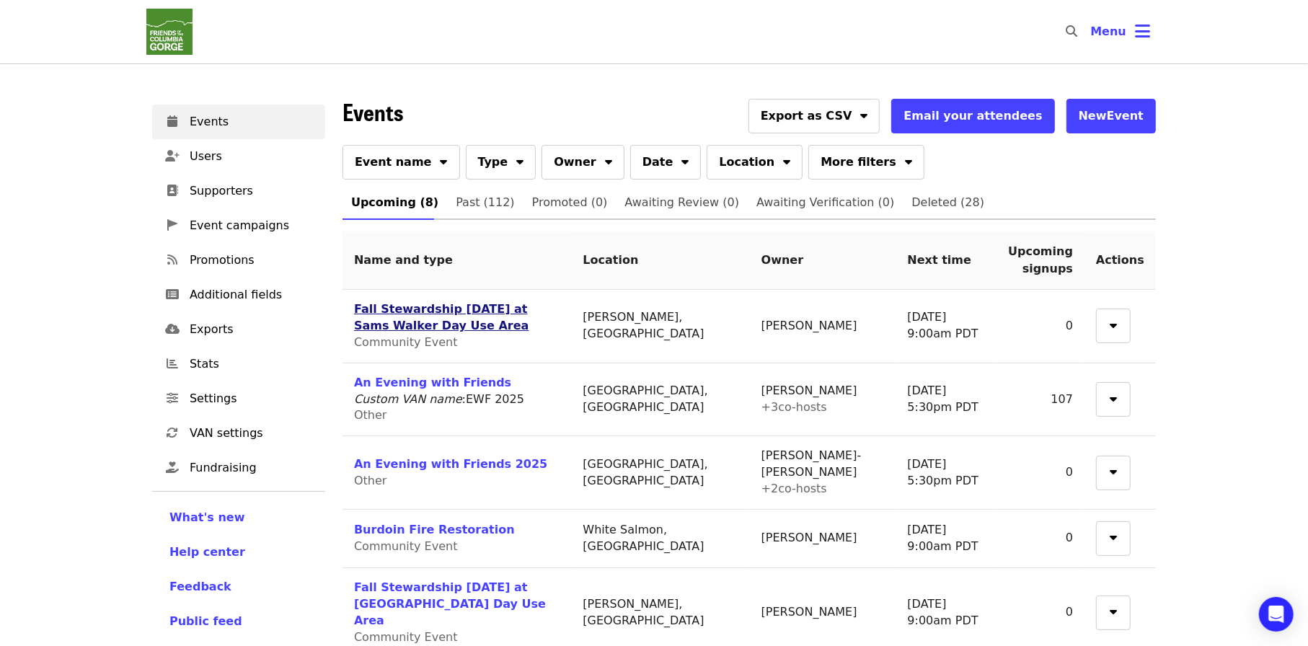
click at [428, 314] on link "Fall Stewardship [DATE] at Sams Walker Day Use Area" at bounding box center [441, 317] width 174 height 30
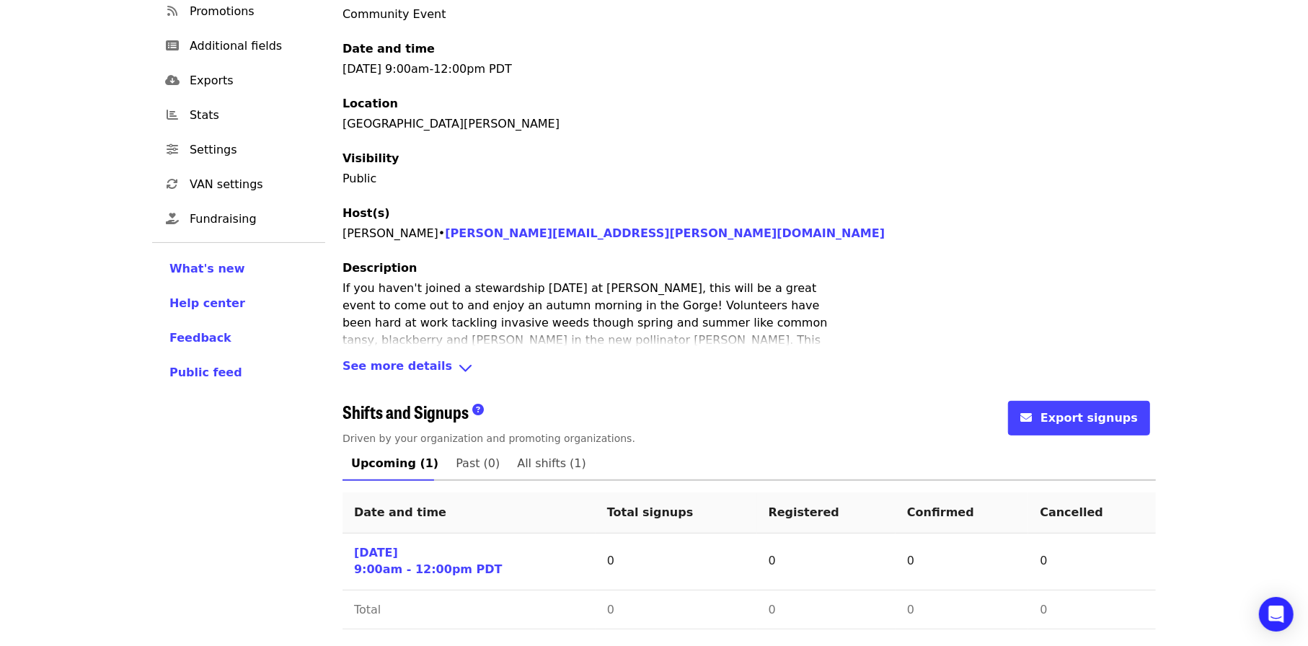
scroll to position [251, 0]
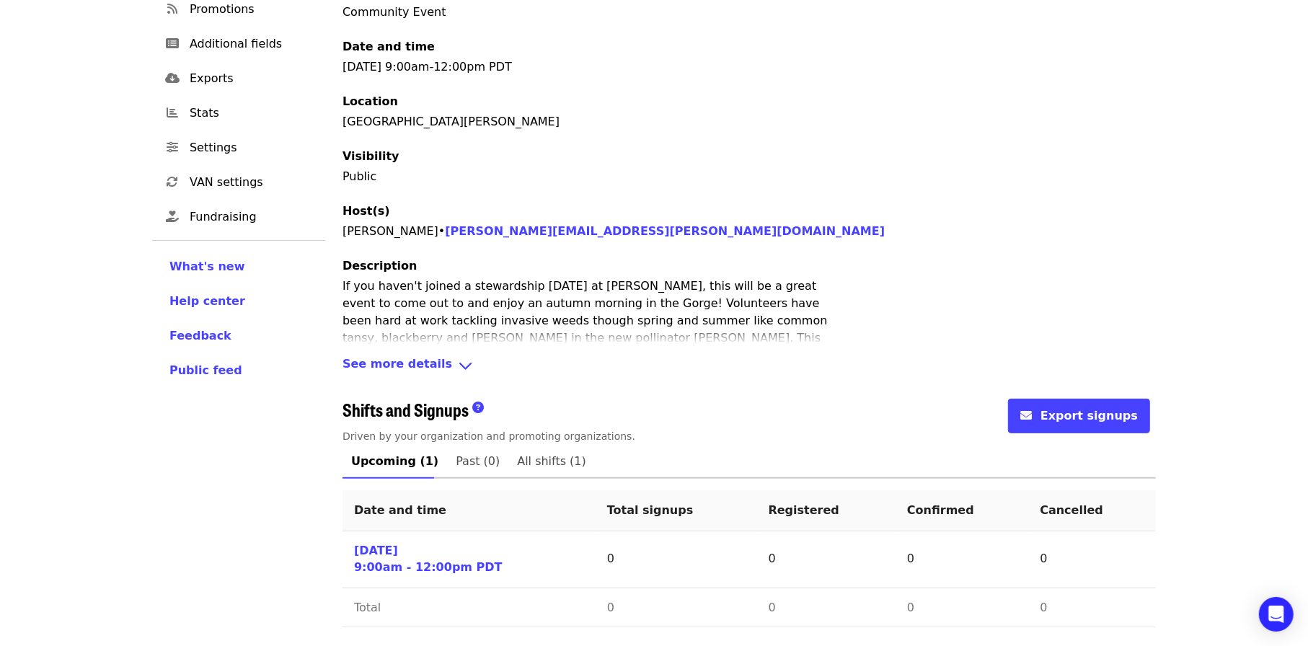
click at [403, 366] on span "See more details" at bounding box center [397, 365] width 110 height 21
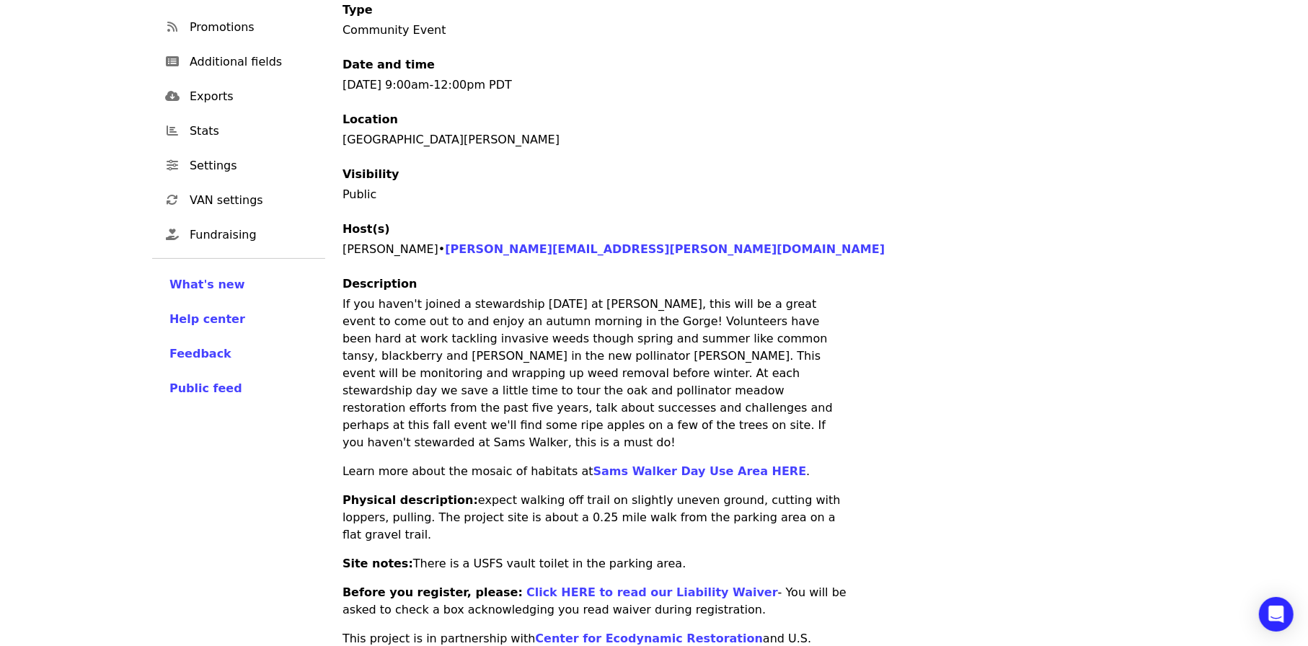
scroll to position [0, 0]
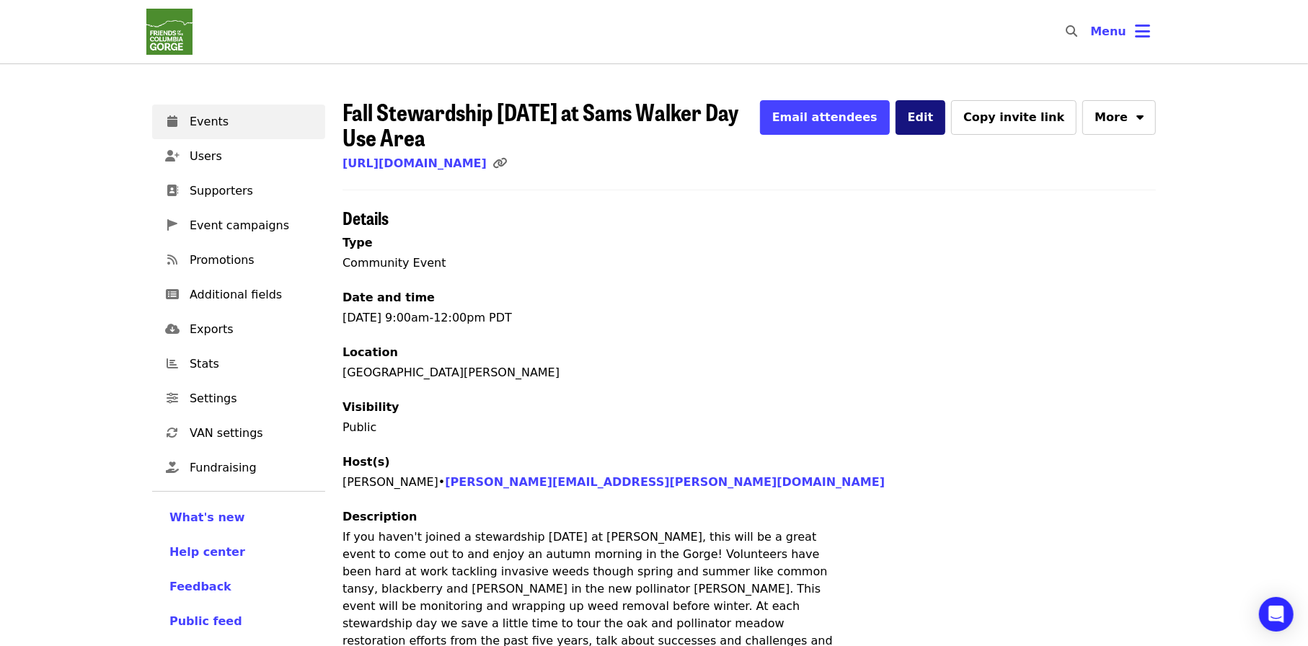
click at [934, 120] on span "Edit" at bounding box center [921, 117] width 26 height 14
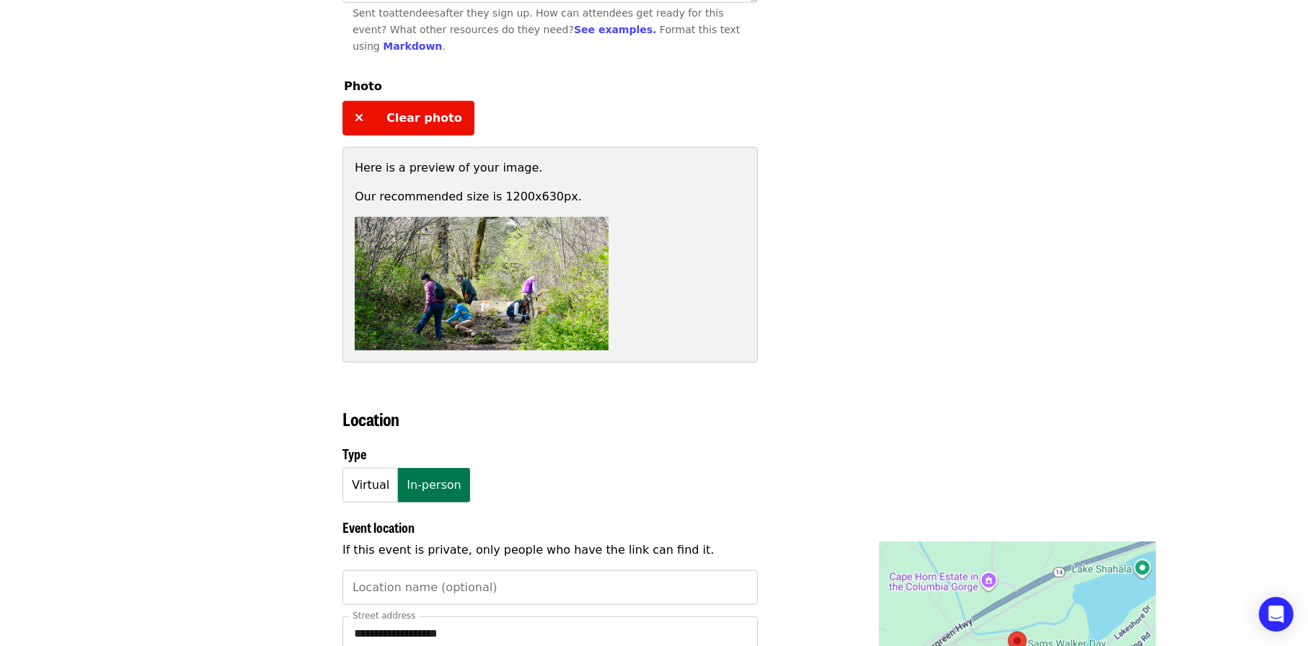
scroll to position [1009, 0]
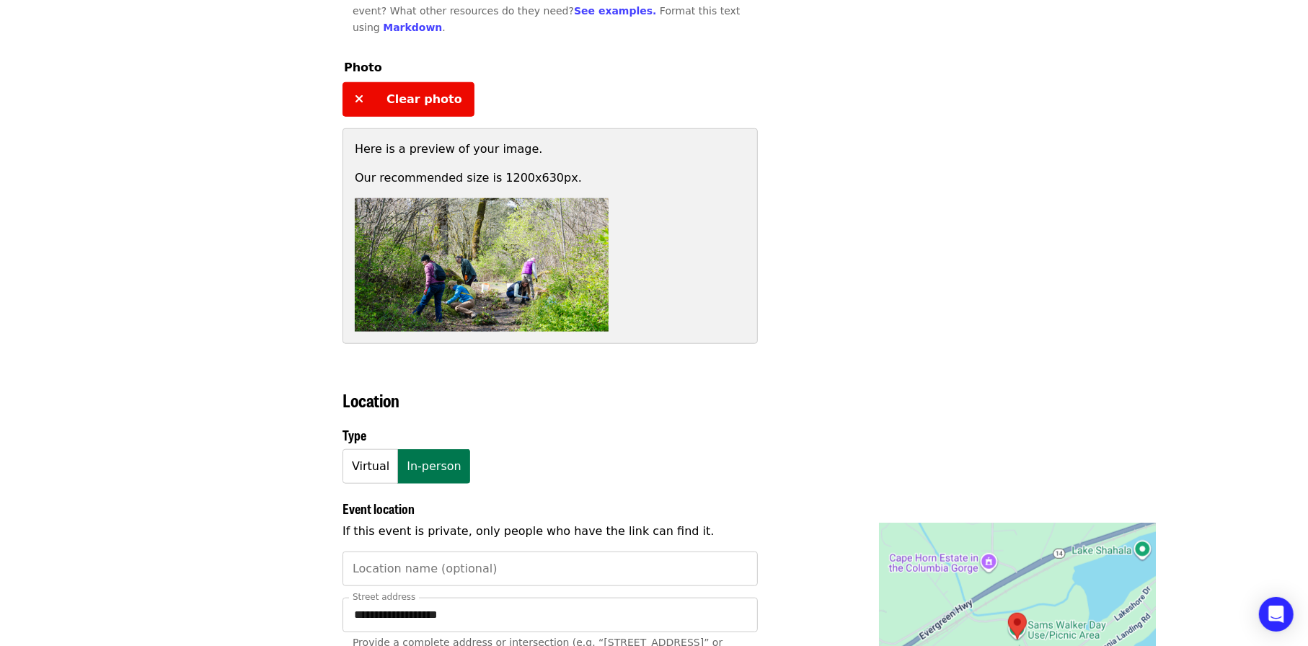
click at [421, 92] on span "Clear photo" at bounding box center [424, 99] width 76 height 14
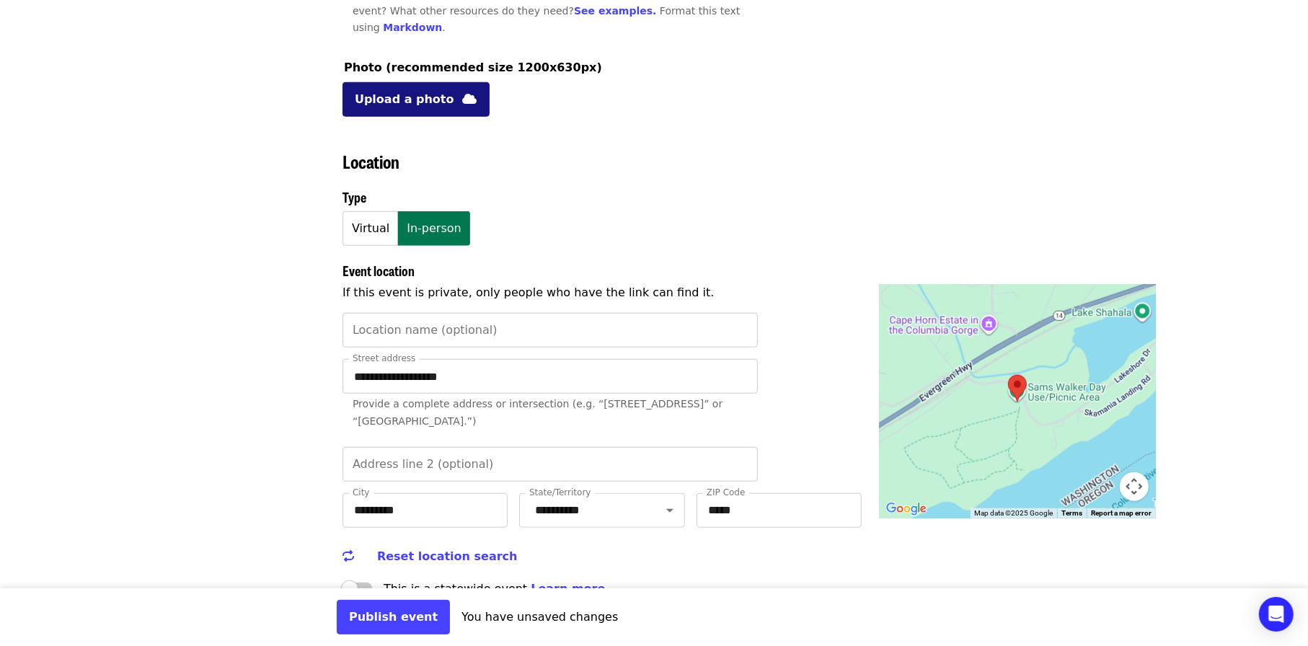
click at [408, 94] on span "Upload a photo" at bounding box center [404, 99] width 99 height 17
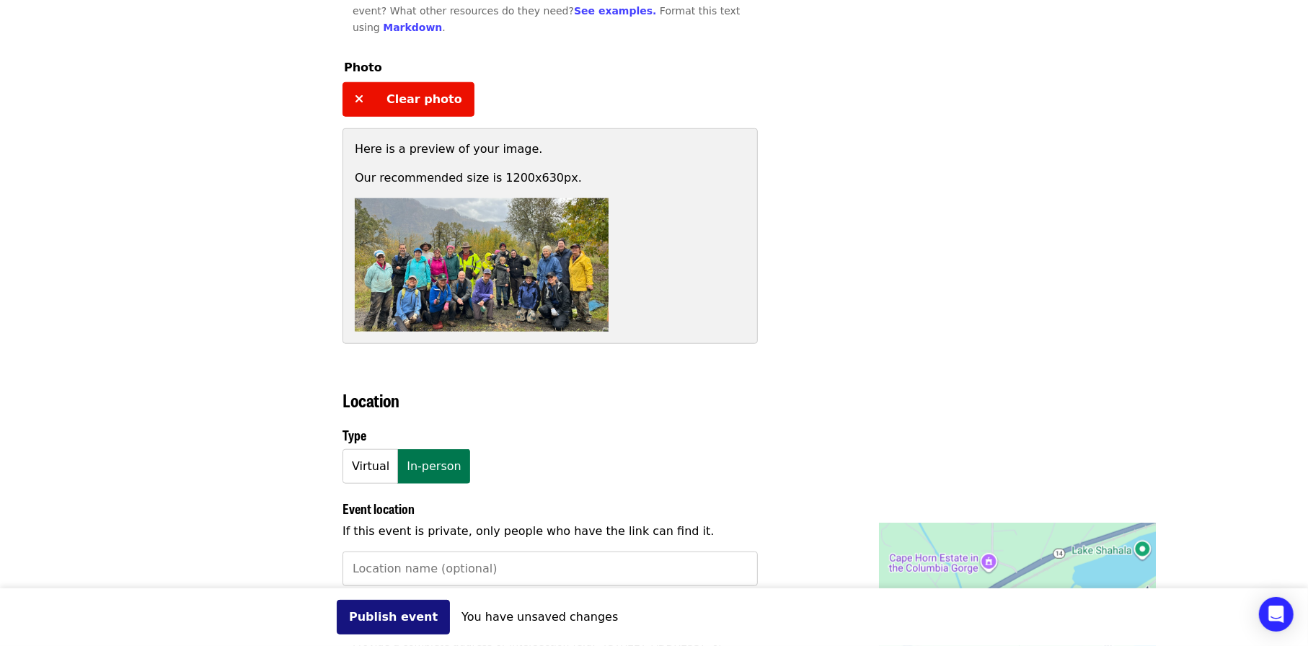
click at [383, 497] on button "Publish event" at bounding box center [393, 617] width 113 height 35
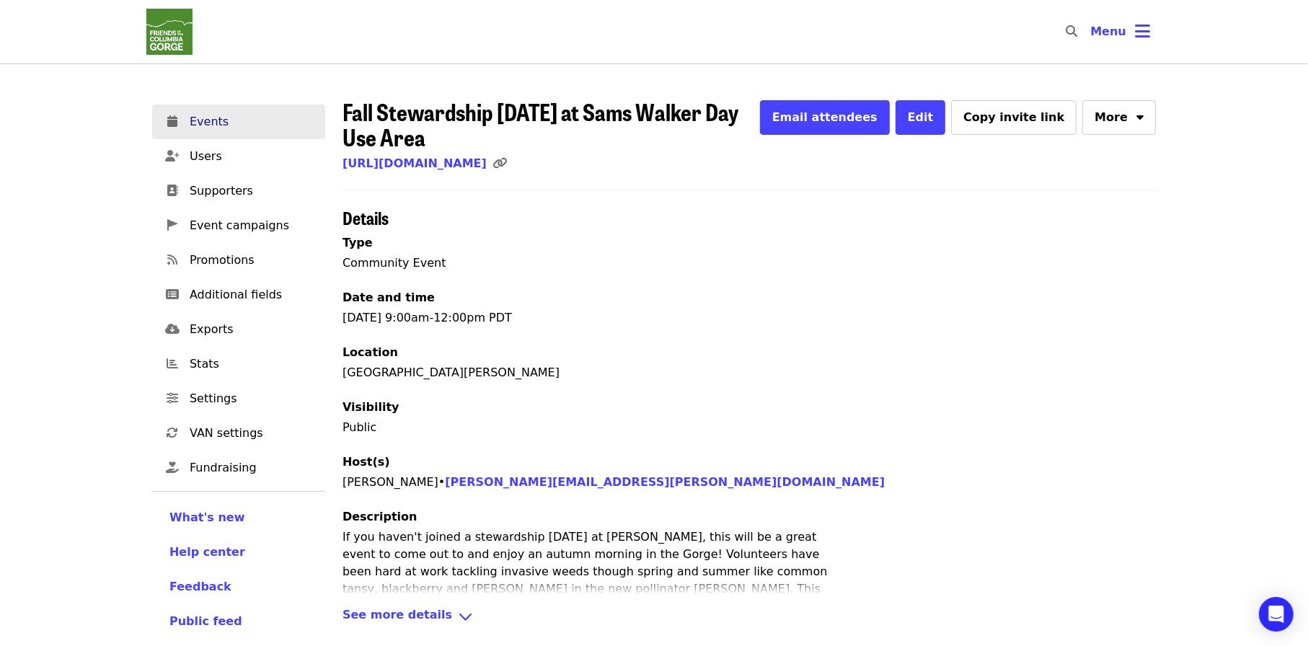
click at [274, 125] on span "Events" at bounding box center [252, 121] width 124 height 17
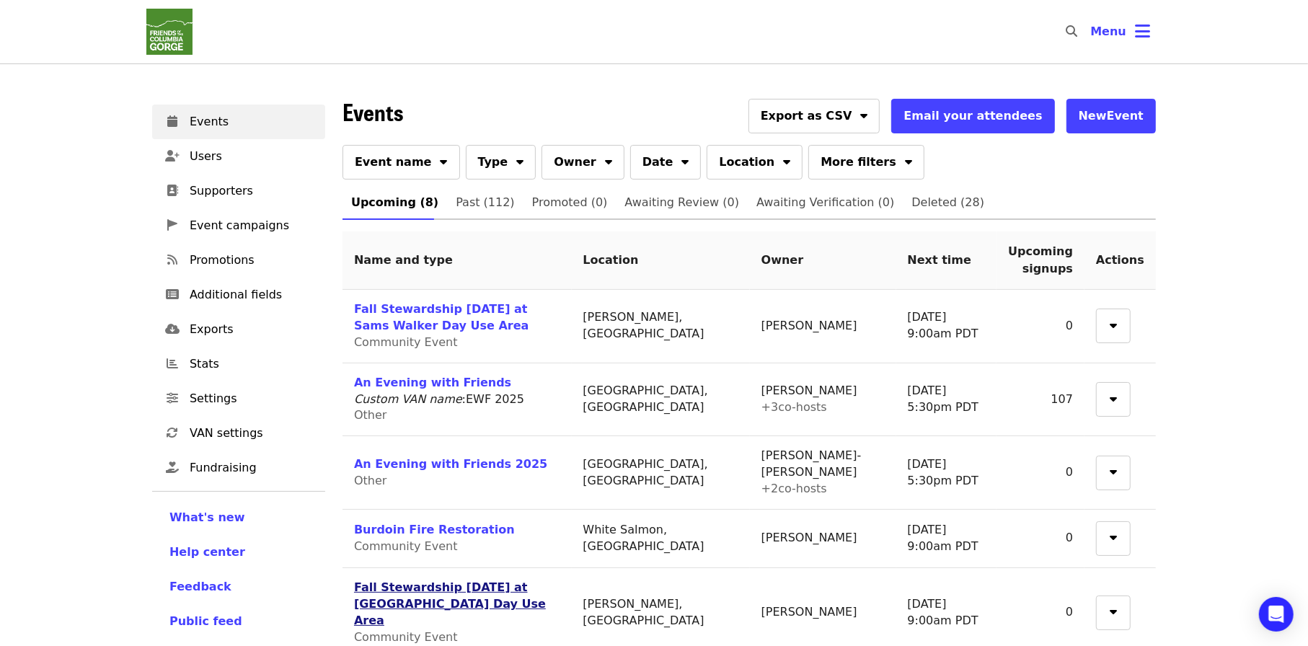
click at [442, 497] on link "Fall Stewardship Saturday at St. Cloud Day Use Area" at bounding box center [450, 603] width 192 height 47
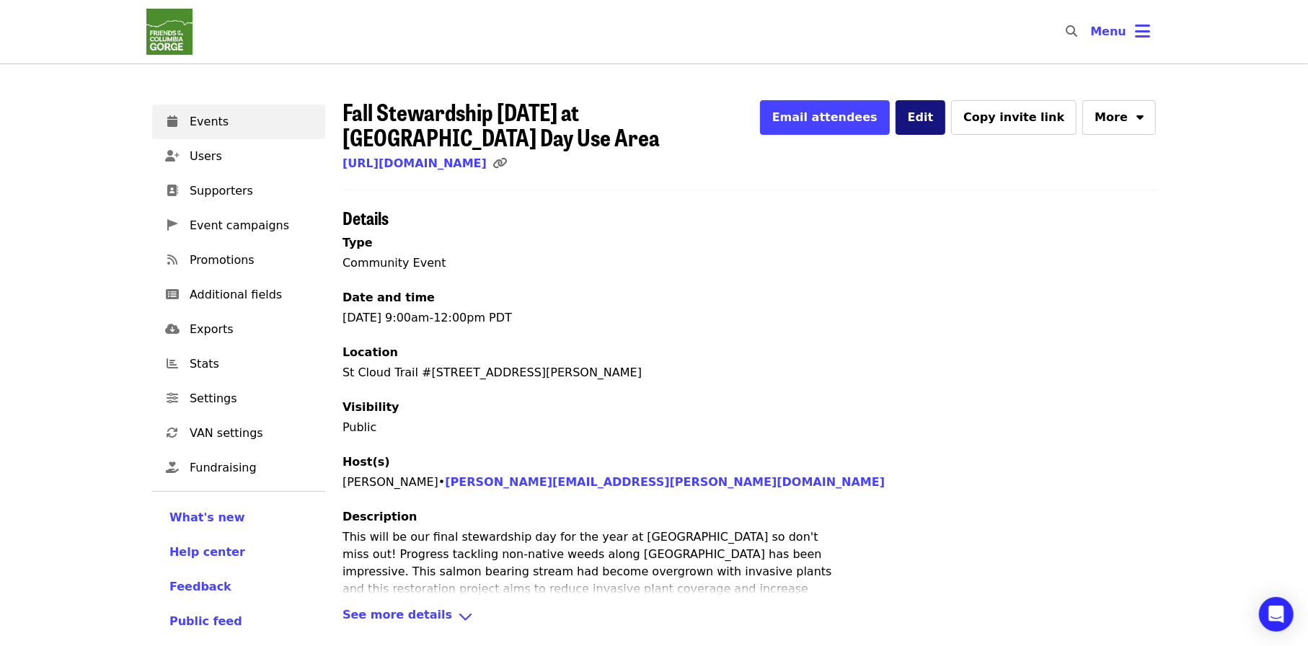
click at [946, 122] on button "Edit" at bounding box center [920, 117] width 50 height 35
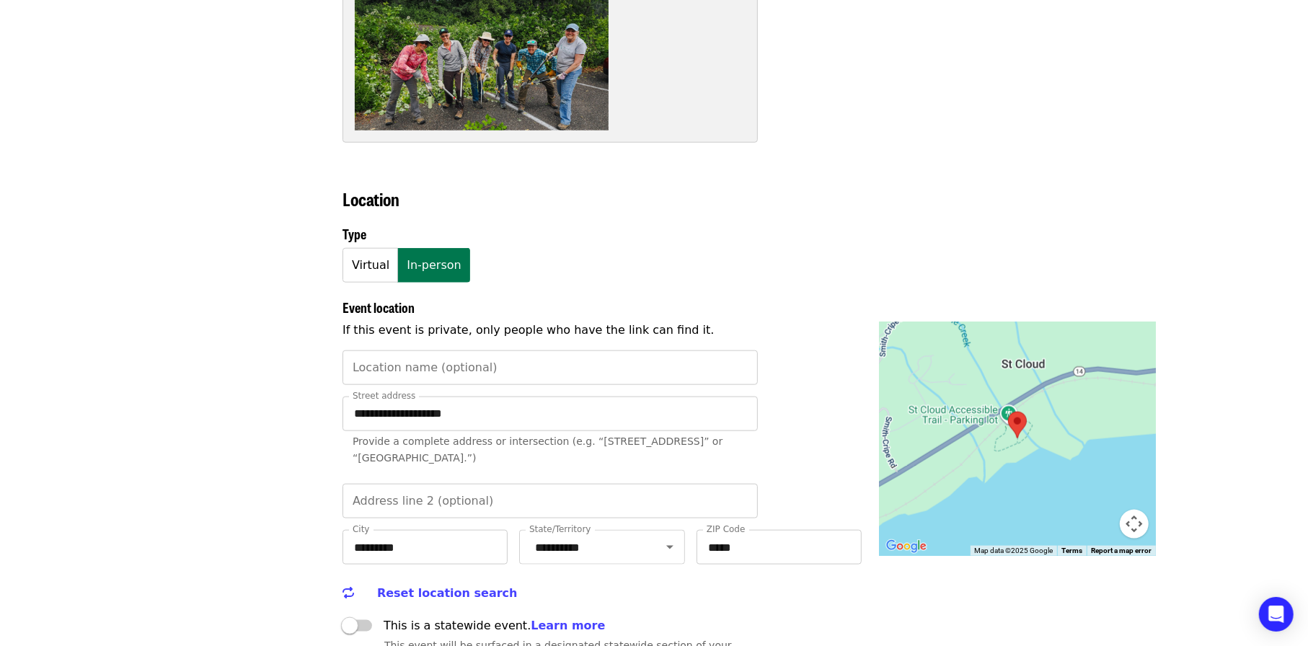
scroll to position [1370, 0]
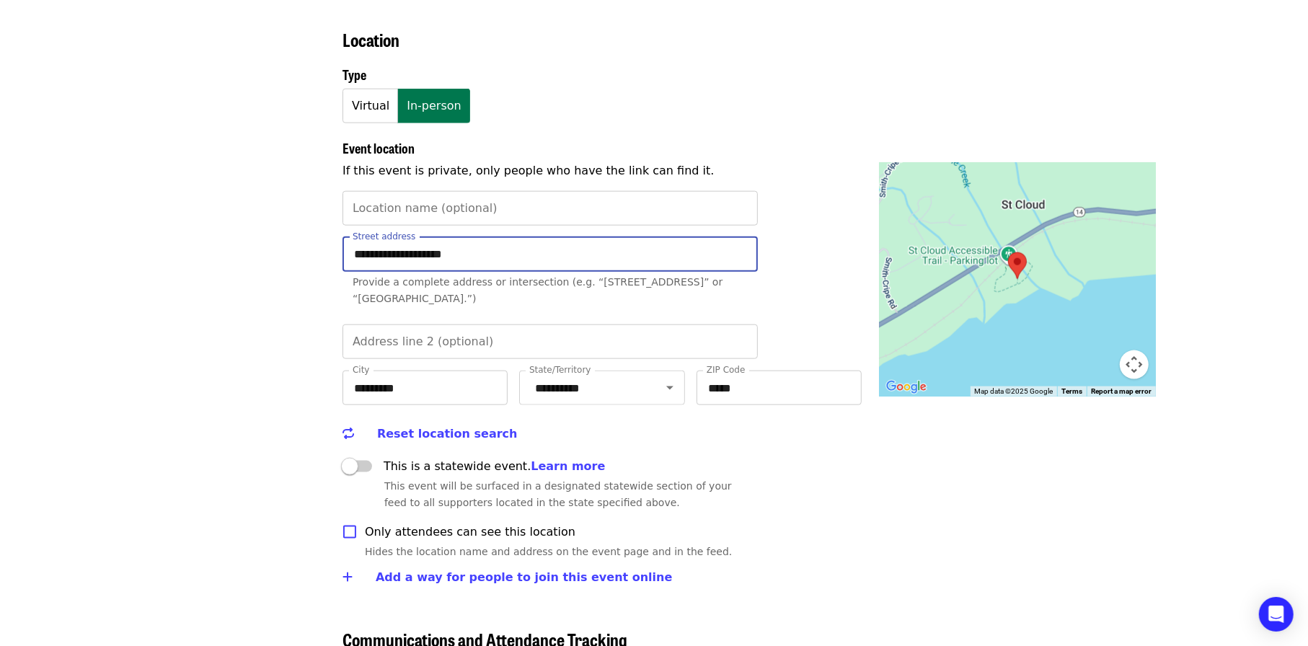
drag, startPoint x: 473, startPoint y: 250, endPoint x: 350, endPoint y: 249, distance: 122.6
click at [350, 249] on input "**********" at bounding box center [549, 254] width 415 height 35
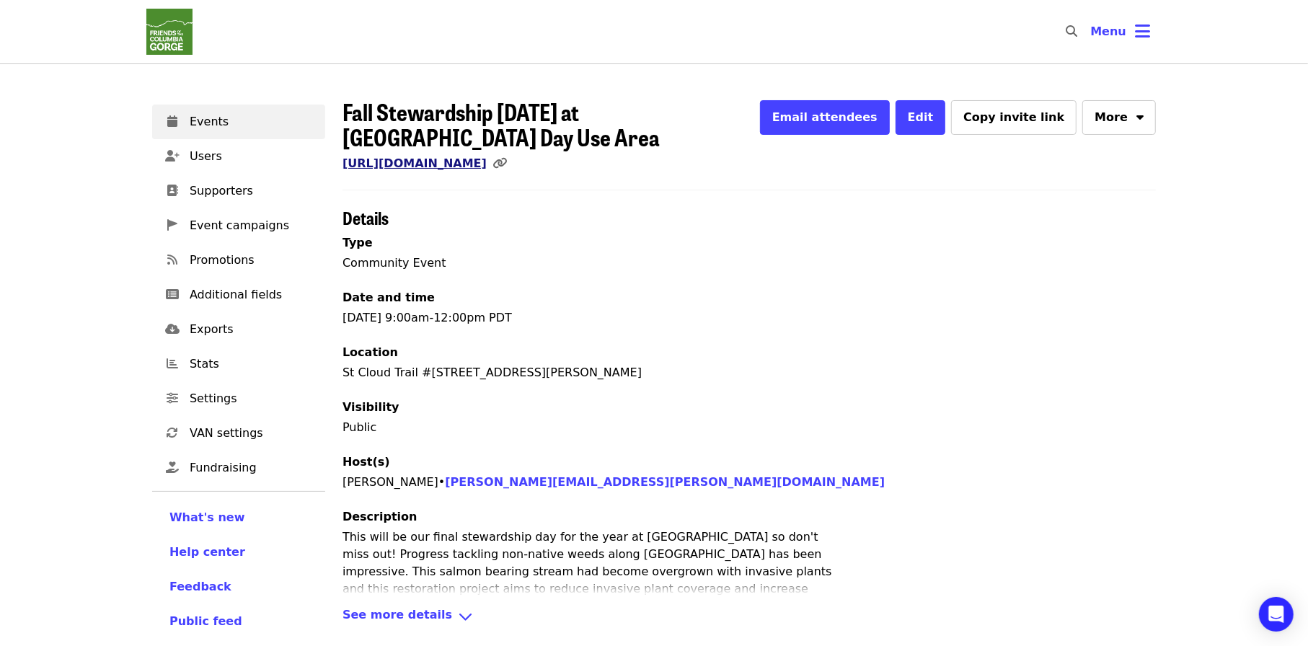
click at [487, 168] on link "https://www.mobilize.us/gorgefriends/event/847349/" at bounding box center [414, 163] width 144 height 14
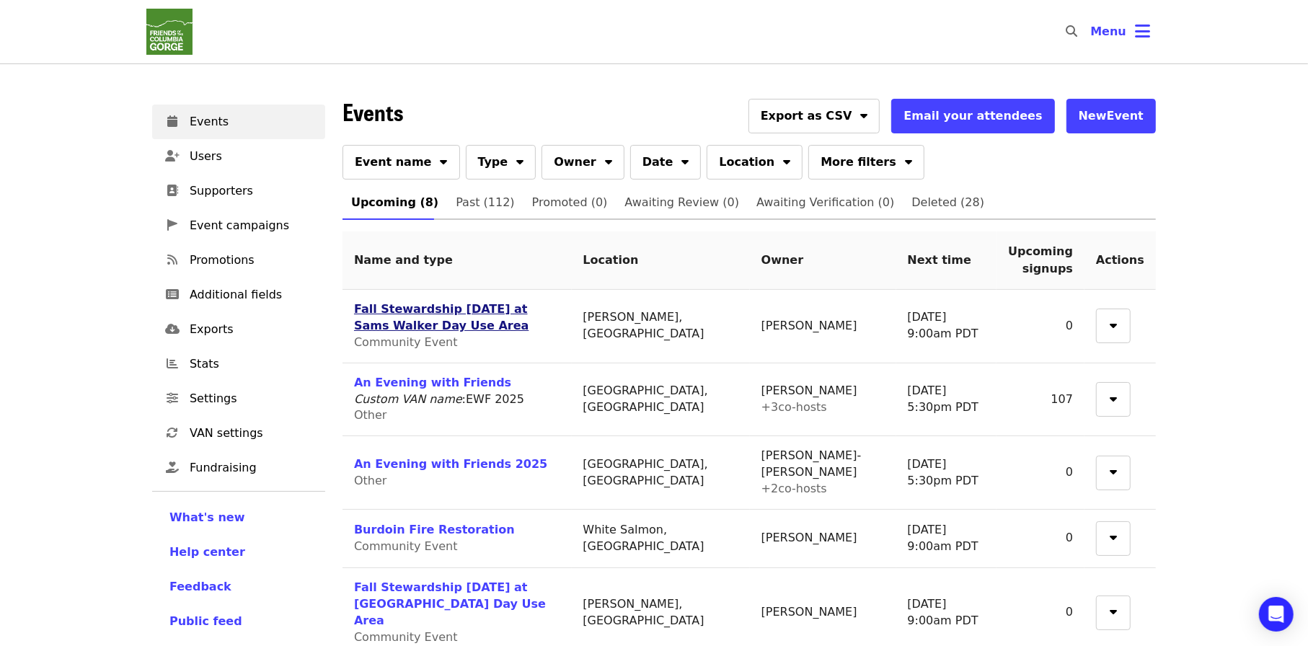
click at [492, 306] on link "Fall Stewardship [DATE] at Sams Walker Day Use Area" at bounding box center [441, 317] width 174 height 30
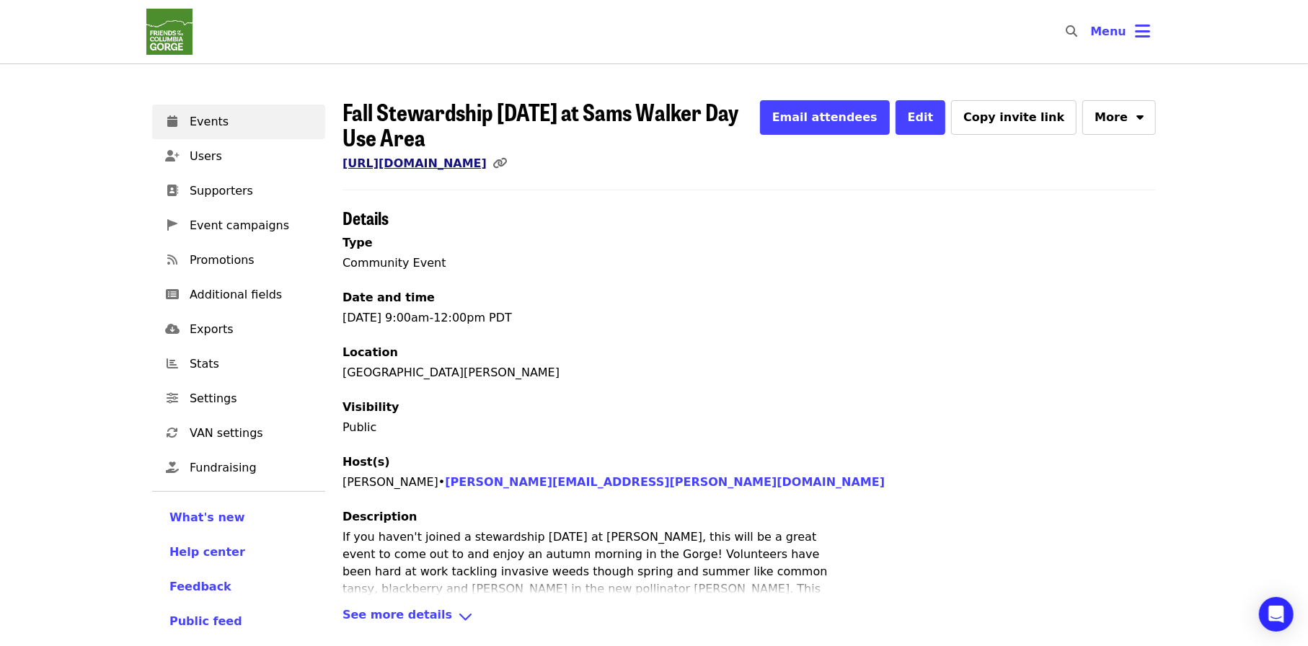
click at [487, 167] on link "https://www.mobilize.us/gorgefriends/event/847359/" at bounding box center [414, 163] width 144 height 14
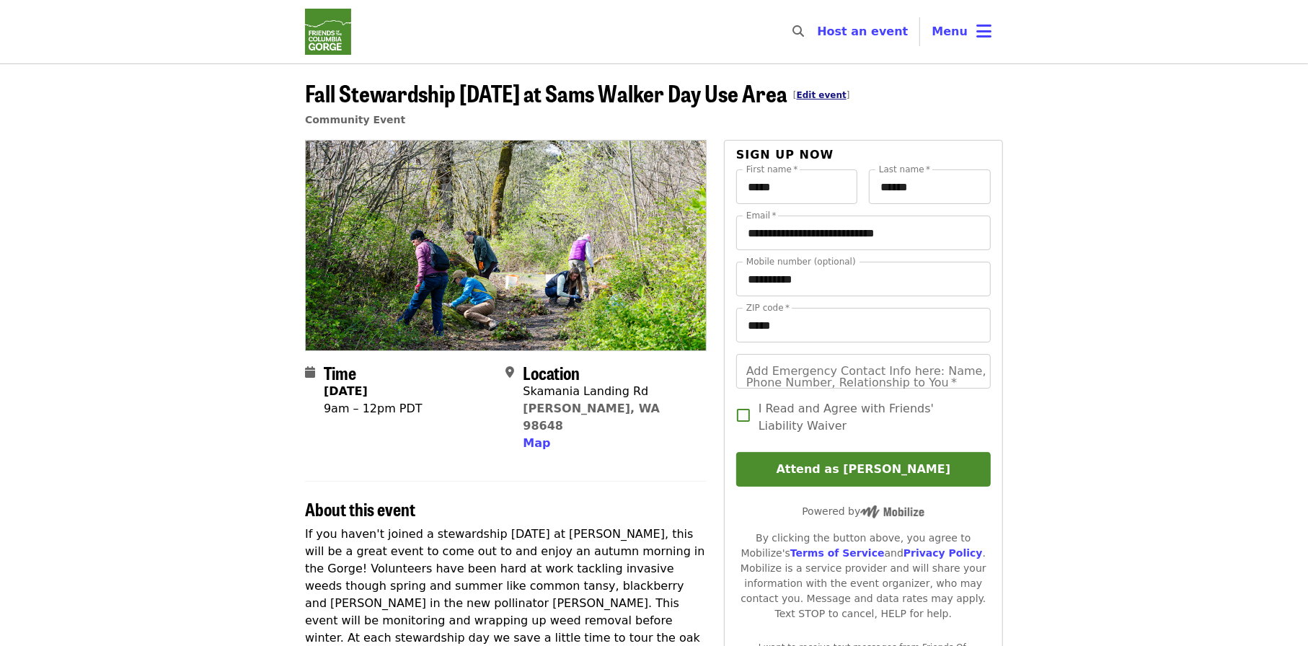
click at [824, 97] on link "Edit event" at bounding box center [822, 95] width 50 height 10
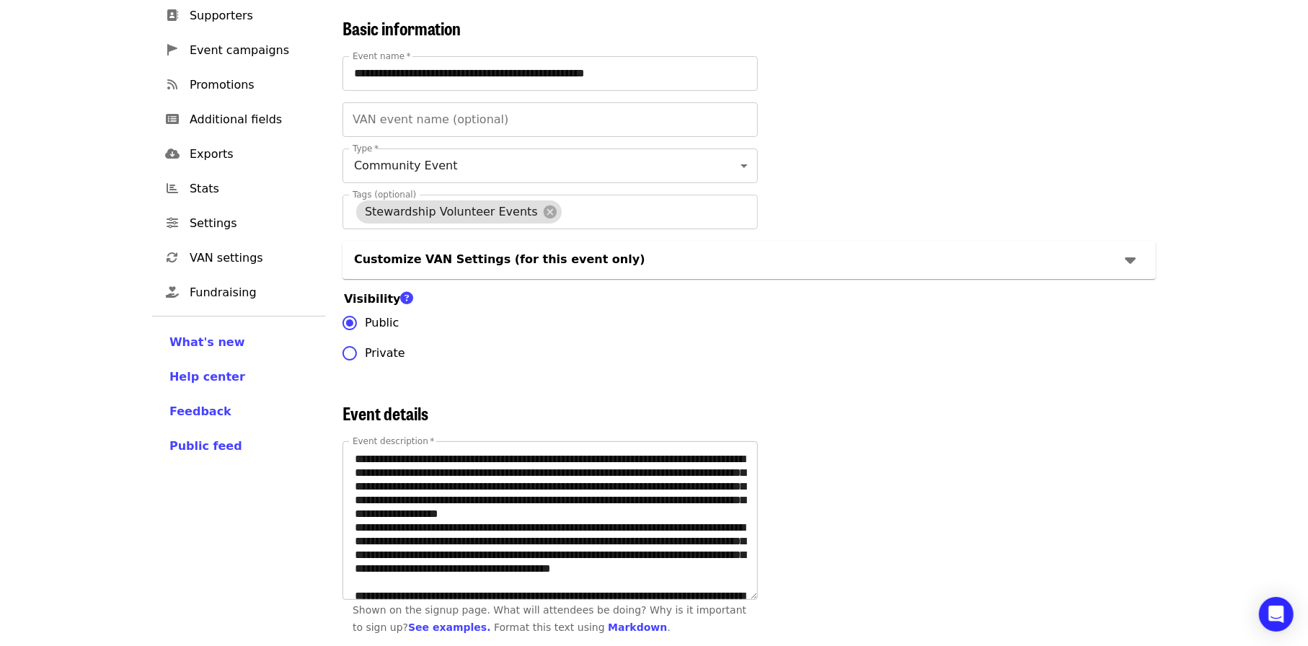
scroll to position [216, 0]
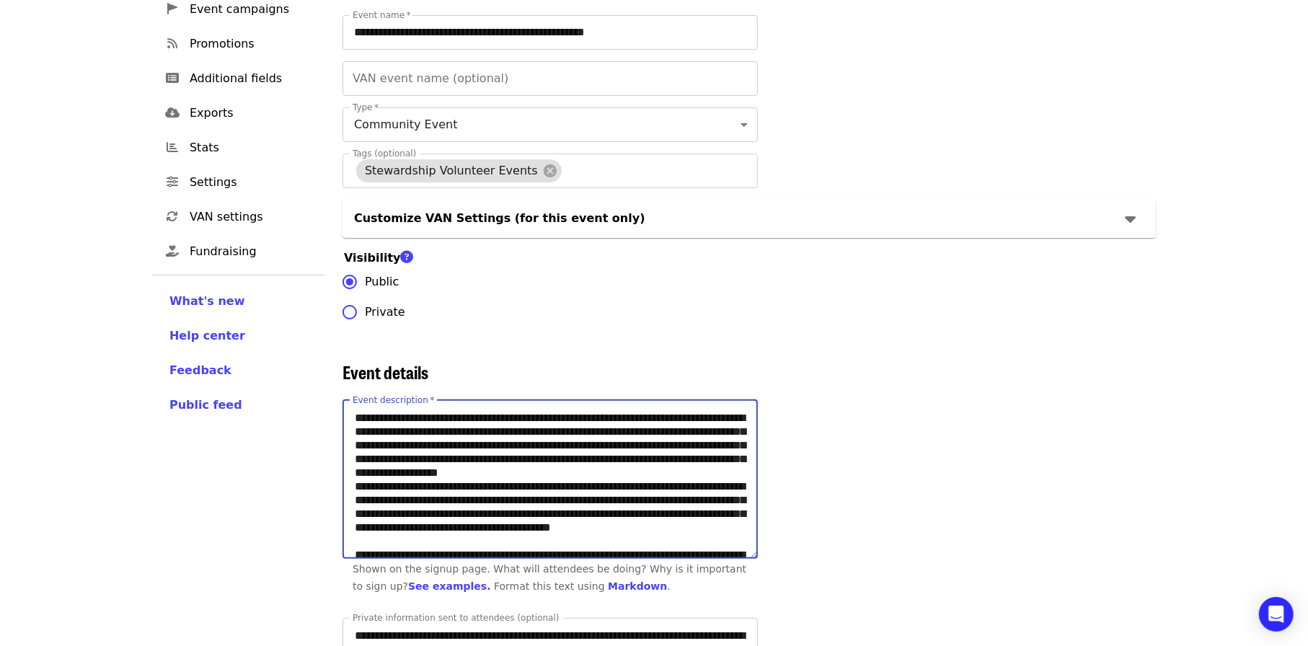
drag, startPoint x: 473, startPoint y: 494, endPoint x: 464, endPoint y: 484, distance: 13.8
click at [464, 484] on textarea "Event description   *" at bounding box center [550, 480] width 414 height 158
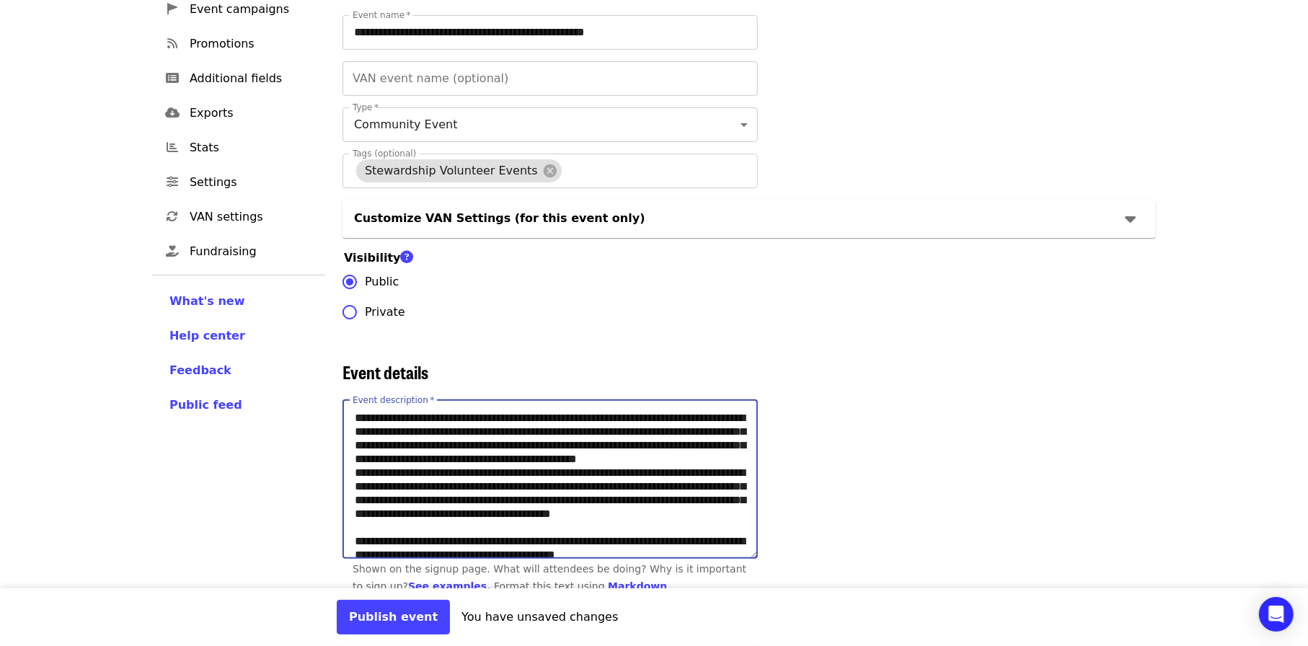
drag, startPoint x: 547, startPoint y: 484, endPoint x: 350, endPoint y: 463, distance: 198.6
click at [350, 463] on textarea "Event description   *" at bounding box center [550, 480] width 414 height 158
drag, startPoint x: 687, startPoint y: 484, endPoint x: 360, endPoint y: 482, distance: 326.6
click at [360, 482] on textarea "Event description   *" at bounding box center [550, 480] width 414 height 158
type textarea "**********"
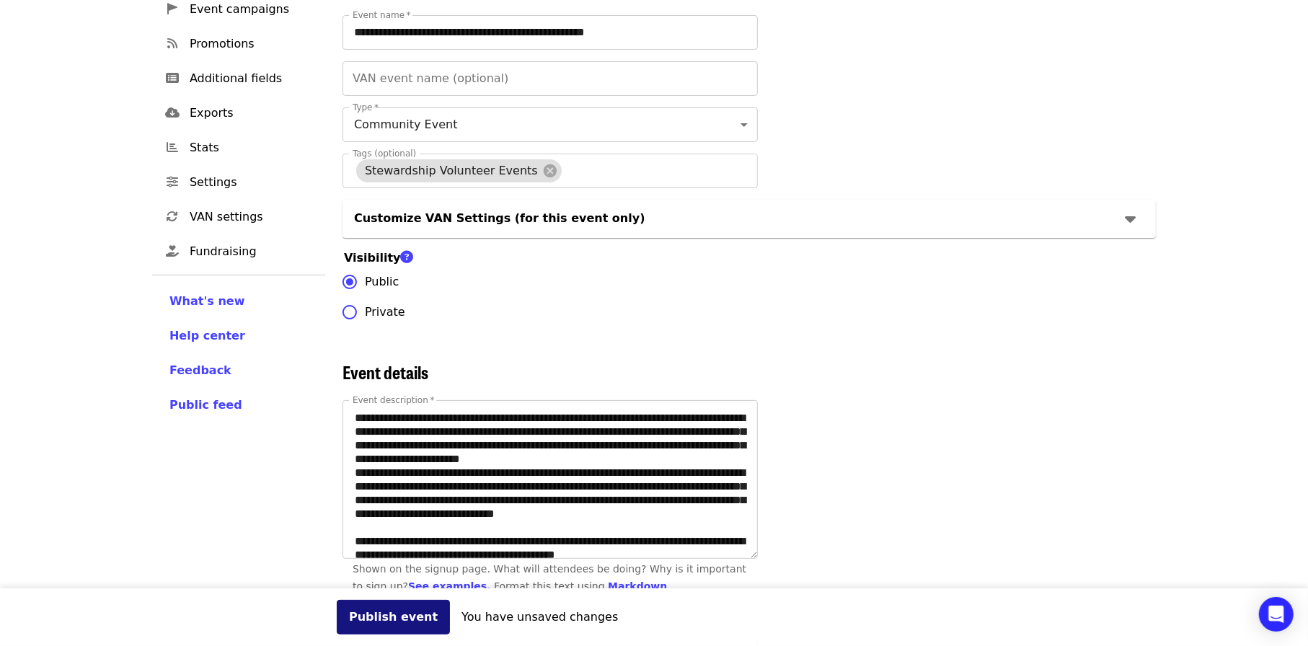
click at [406, 497] on button "Publish event" at bounding box center [393, 617] width 113 height 35
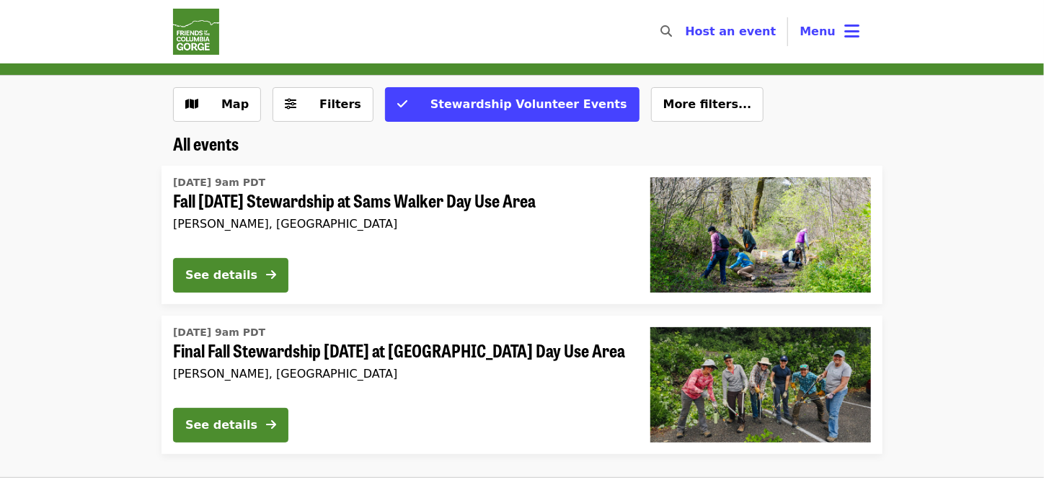
scroll to position [71, 0]
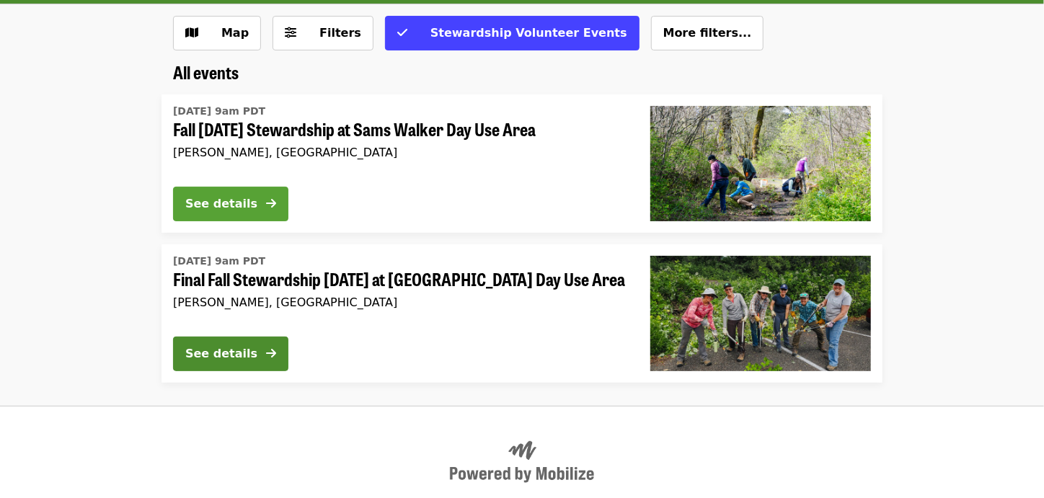
click at [231, 196] on div "See details" at bounding box center [221, 203] width 72 height 17
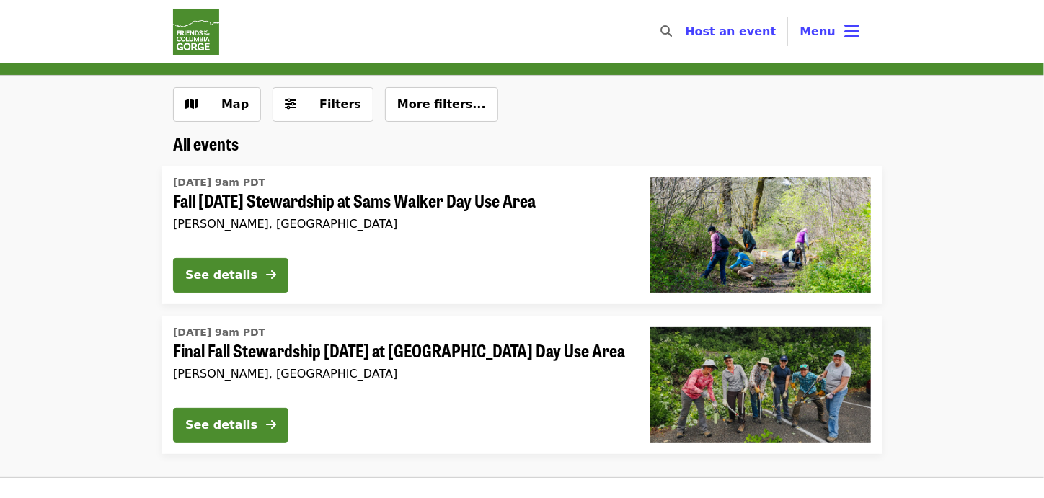
scroll to position [71, 0]
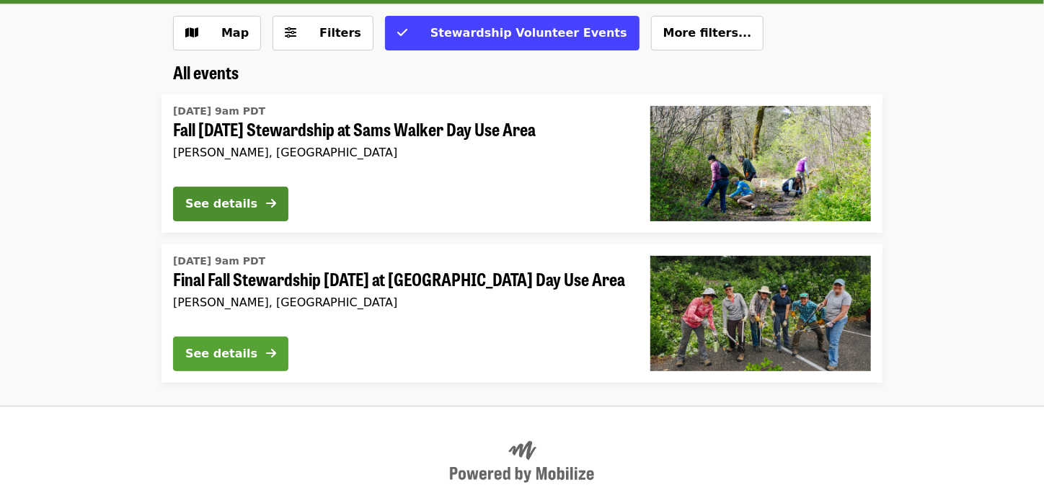
click at [247, 350] on div "See details" at bounding box center [221, 353] width 72 height 17
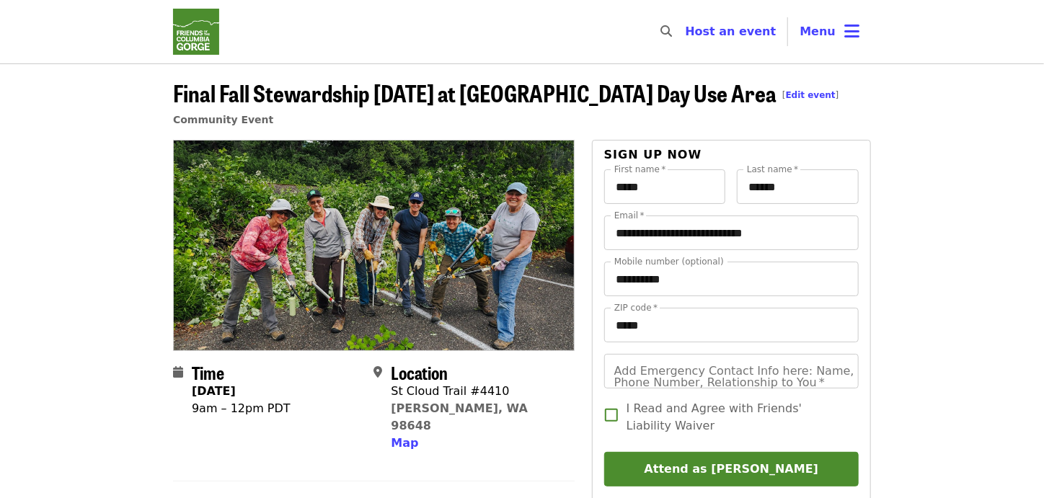
scroll to position [71, 0]
